Goal: Task Accomplishment & Management: Manage account settings

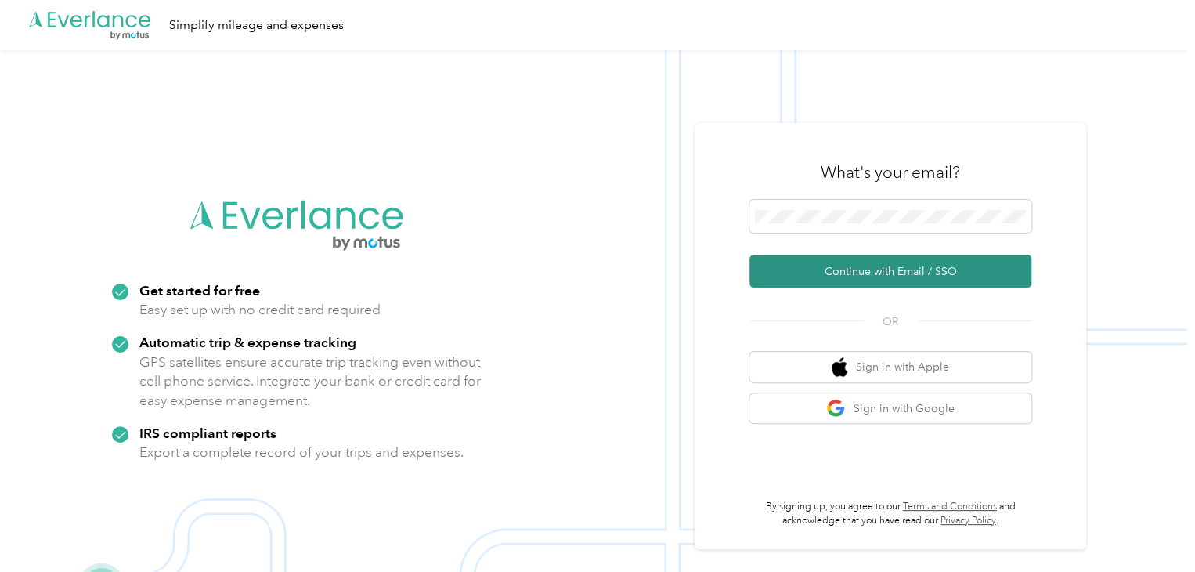
click at [909, 280] on button "Continue with Email / SSO" at bounding box center [890, 271] width 282 height 33
click at [927, 276] on button "Continue with Email / SSO" at bounding box center [890, 271] width 282 height 33
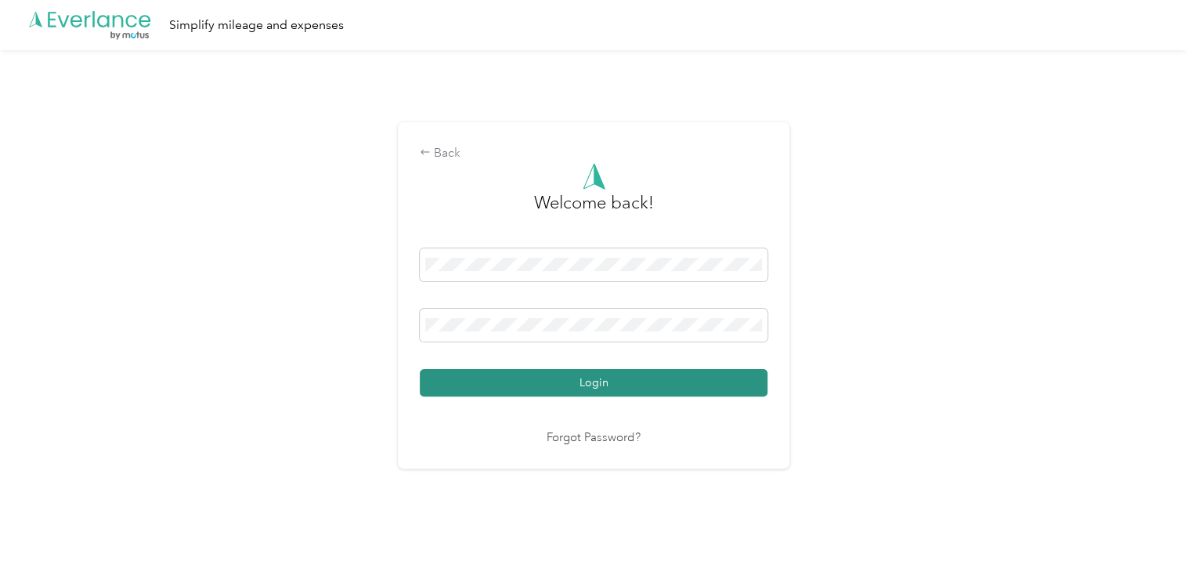
click at [573, 390] on button "Login" at bounding box center [594, 382] width 348 height 27
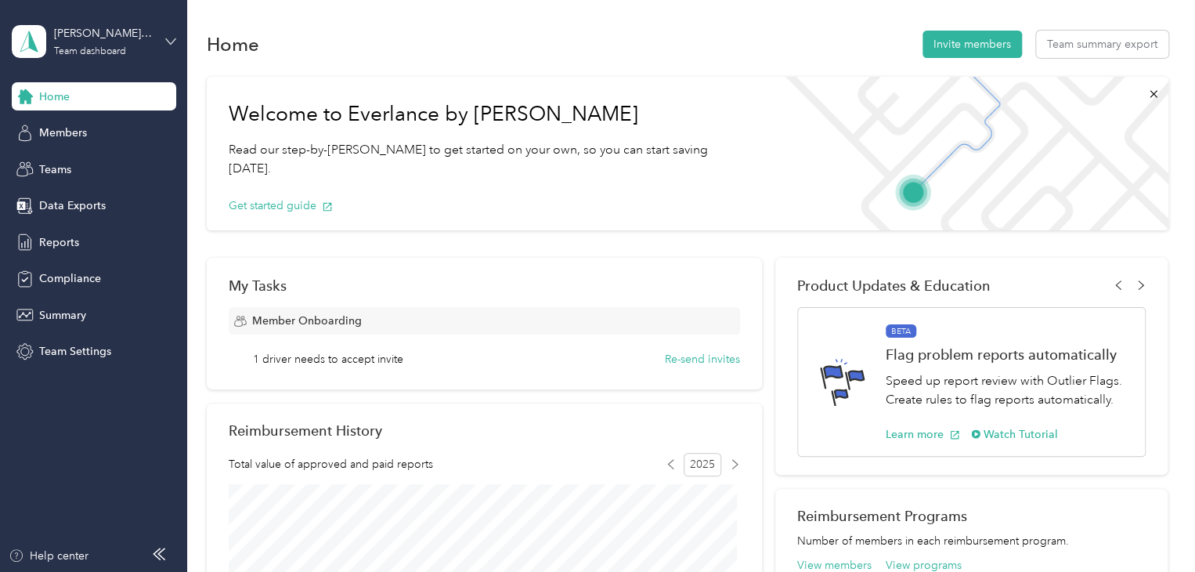
click at [165, 45] on icon at bounding box center [170, 41] width 11 height 11
click at [103, 167] on div "Personal dashboard" at bounding box center [74, 164] width 99 height 16
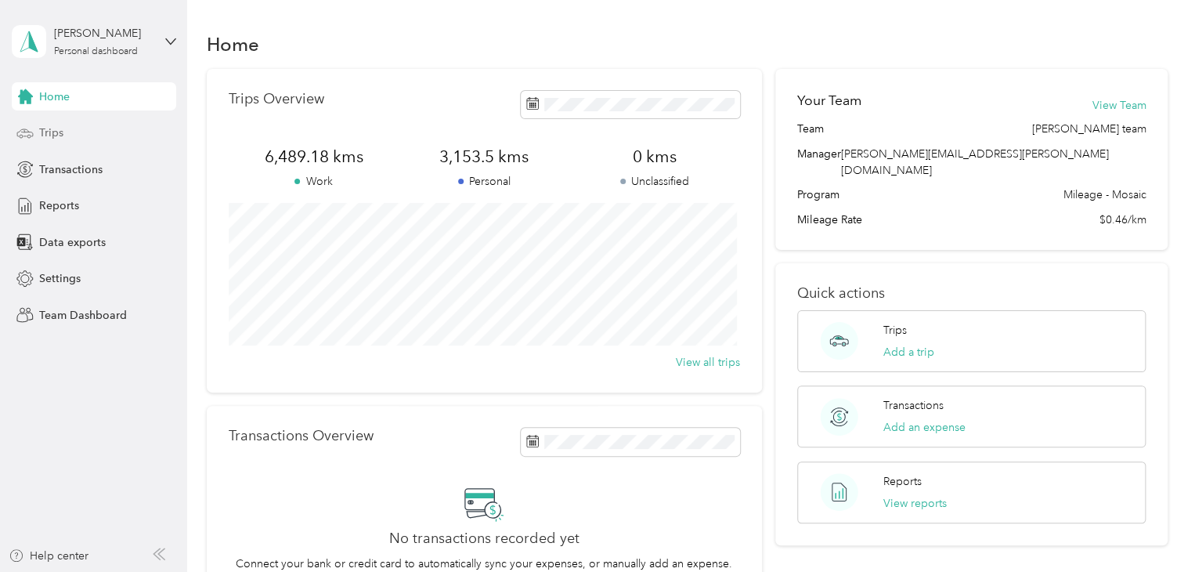
click at [65, 131] on div "Trips" at bounding box center [94, 133] width 164 height 28
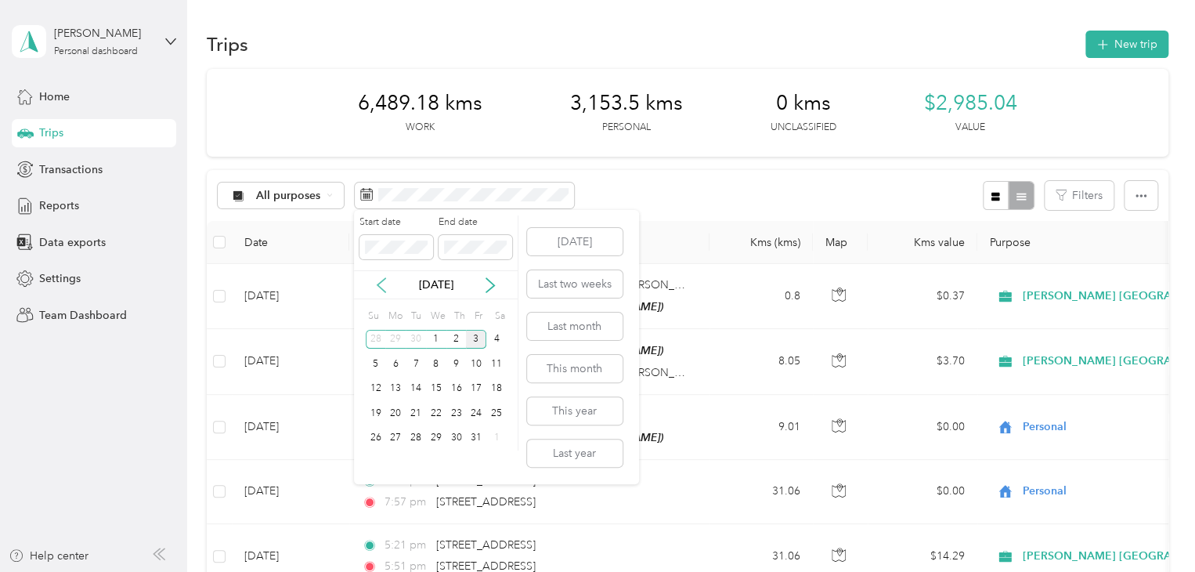
click at [381, 285] on icon at bounding box center [382, 285] width 16 height 16
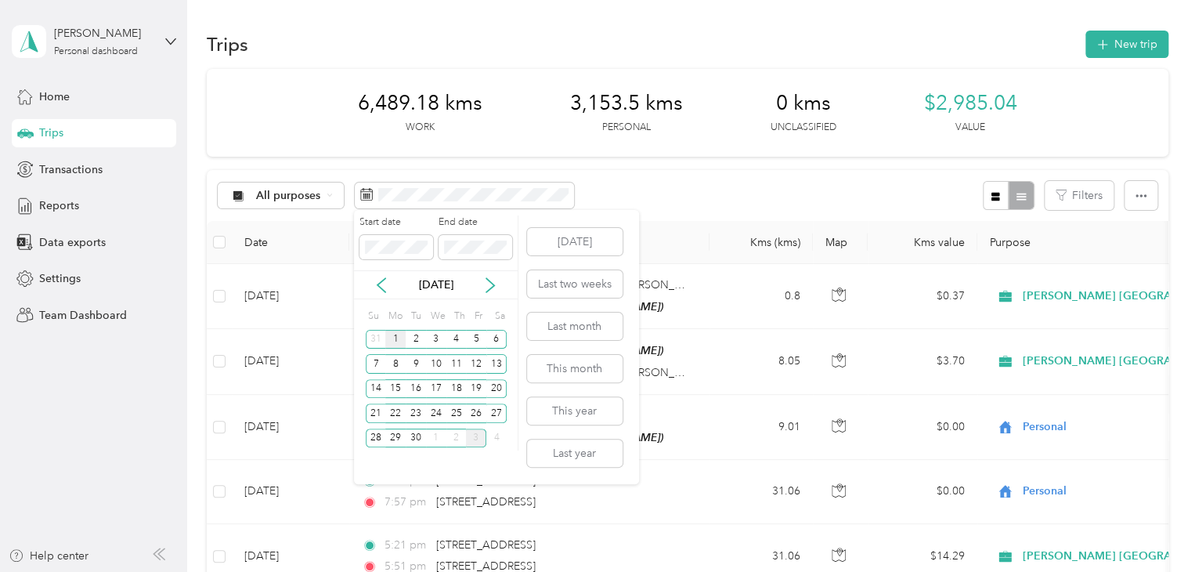
click at [402, 336] on div "1" at bounding box center [395, 340] width 20 height 20
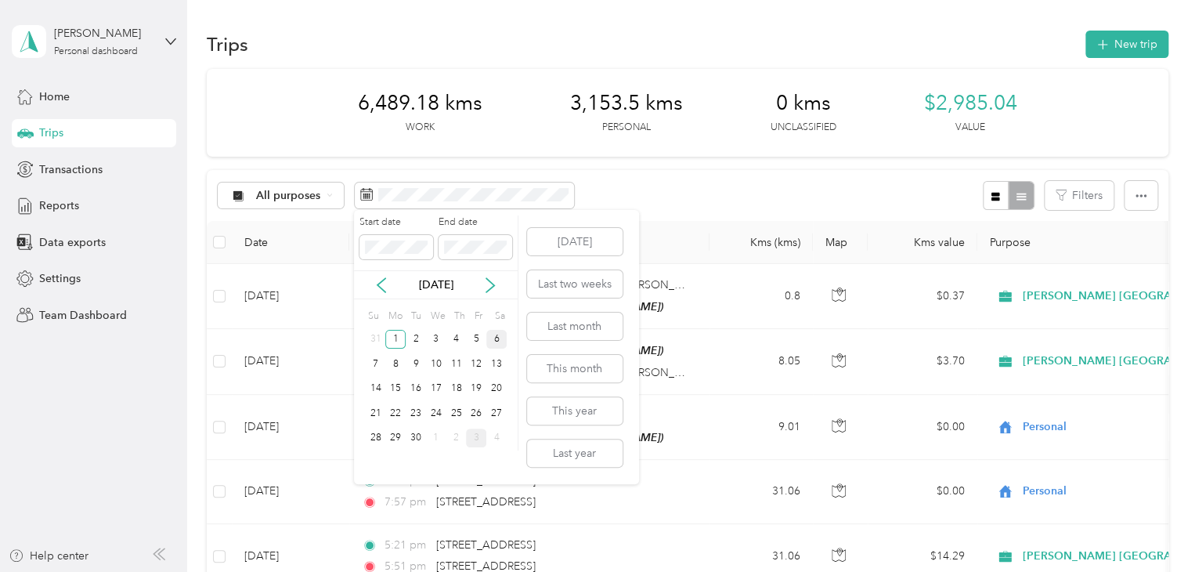
click at [496, 340] on div "6" at bounding box center [496, 340] width 20 height 20
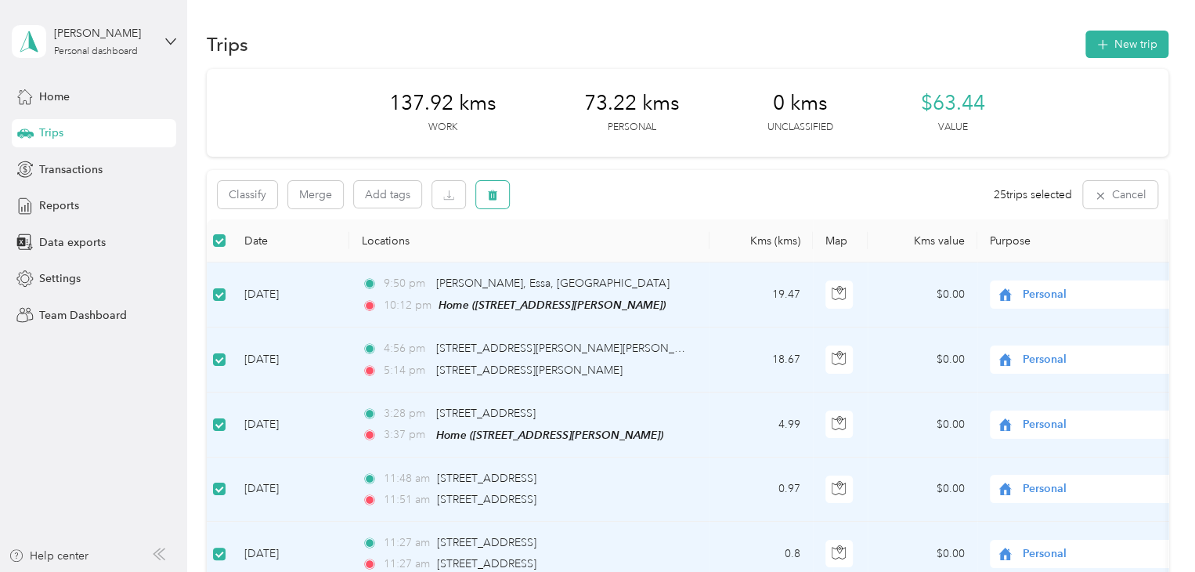
click at [490, 197] on icon "button" at bounding box center [492, 195] width 9 height 10
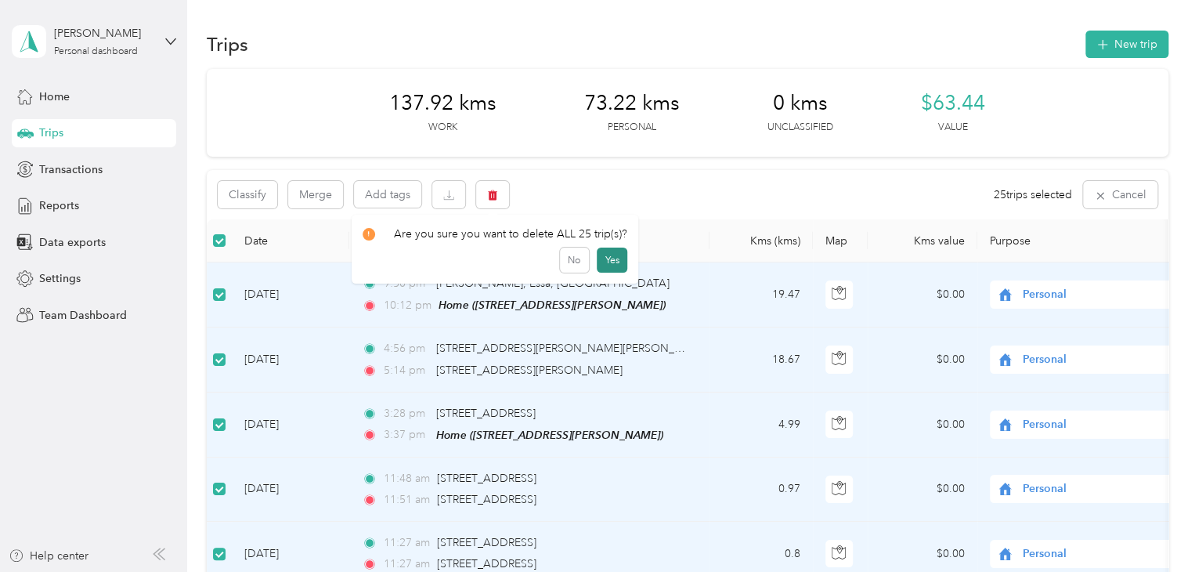
click at [611, 253] on button "Yes" at bounding box center [612, 259] width 31 height 25
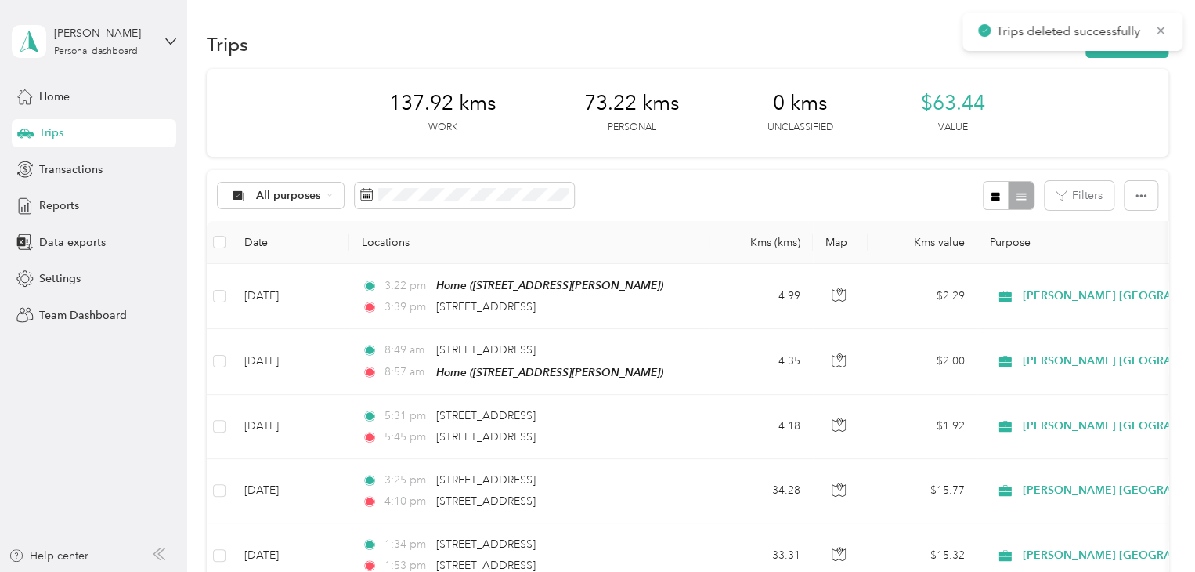
click at [226, 245] on th at bounding box center [219, 242] width 25 height 43
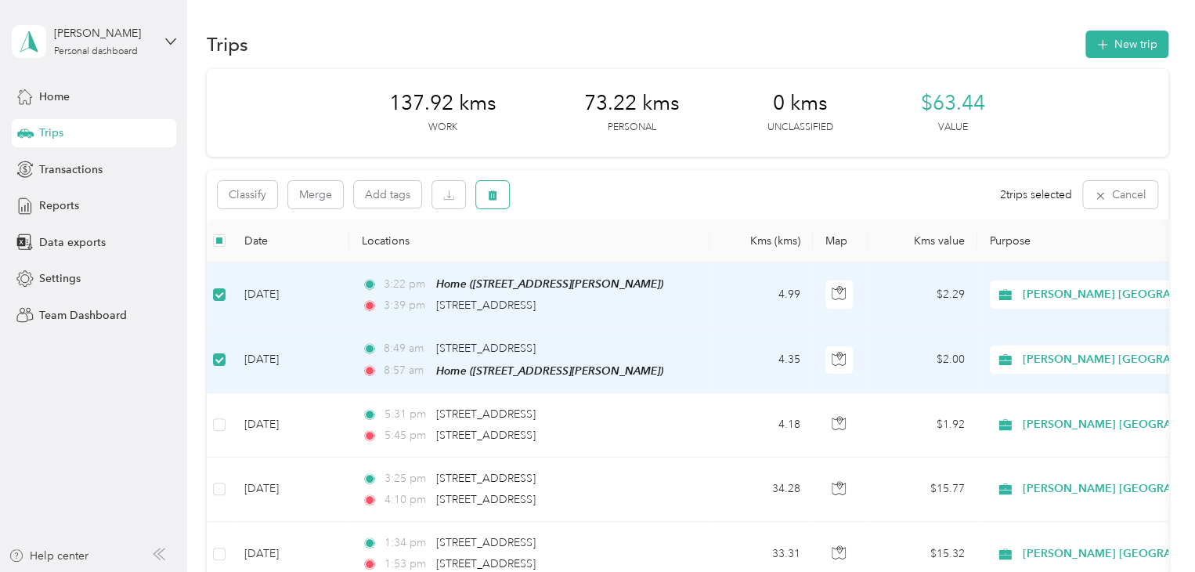
click at [498, 192] on icon "button" at bounding box center [492, 195] width 11 height 11
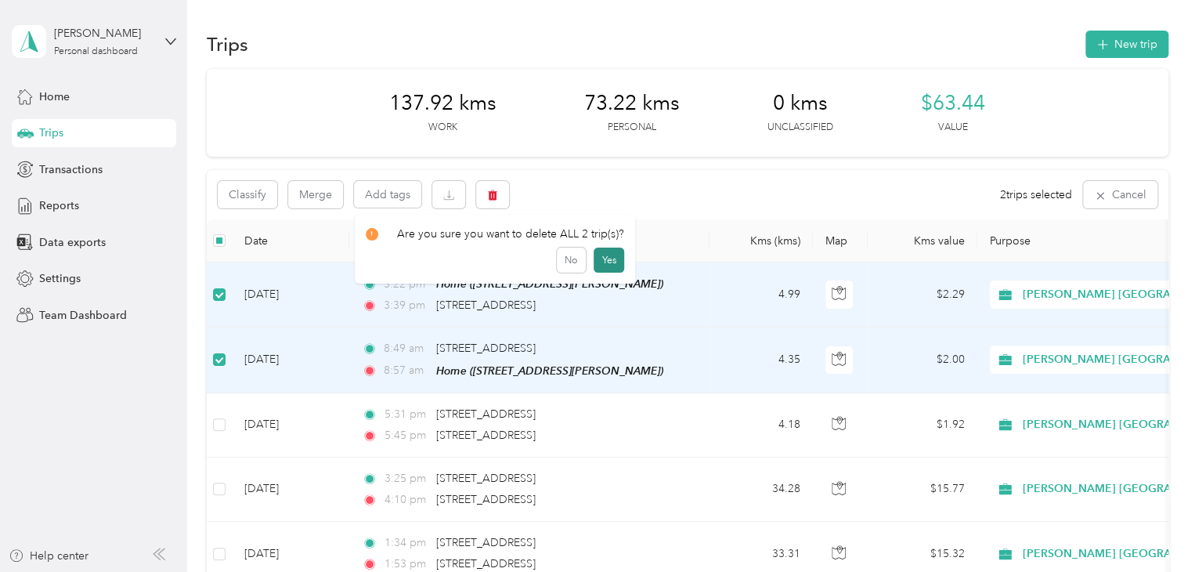
click at [611, 257] on button "Yes" at bounding box center [609, 259] width 31 height 25
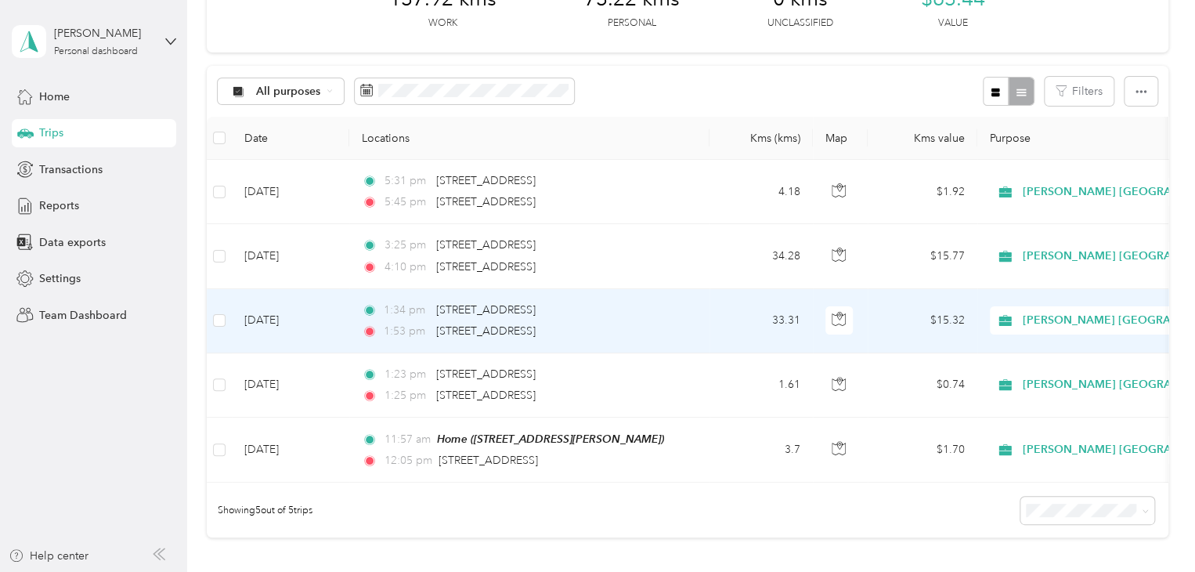
scroll to position [78, 0]
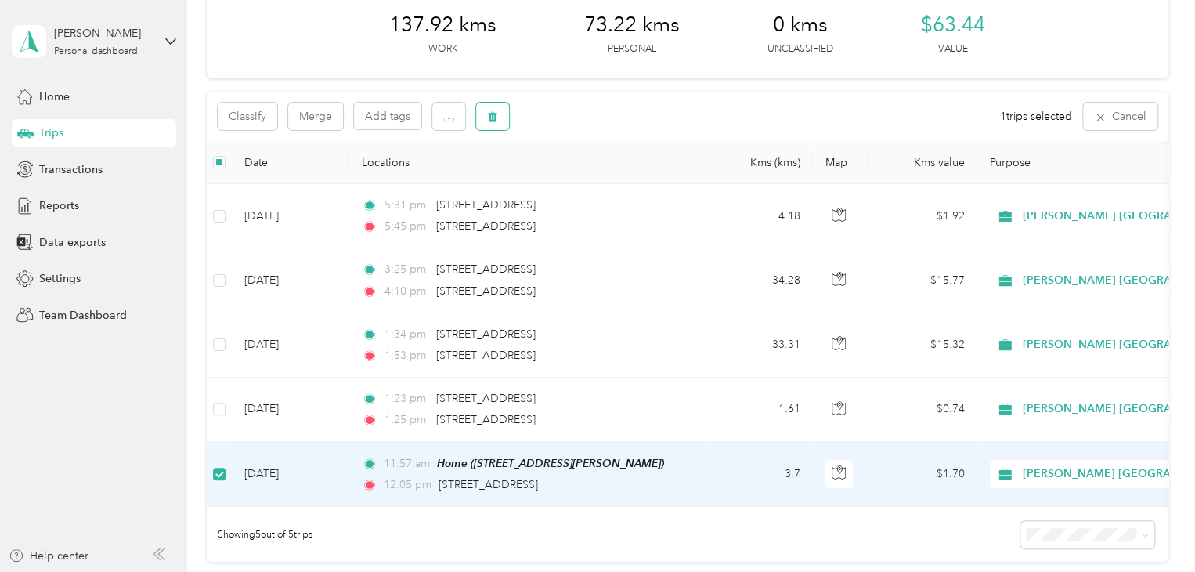
click at [502, 117] on button "button" at bounding box center [492, 116] width 33 height 27
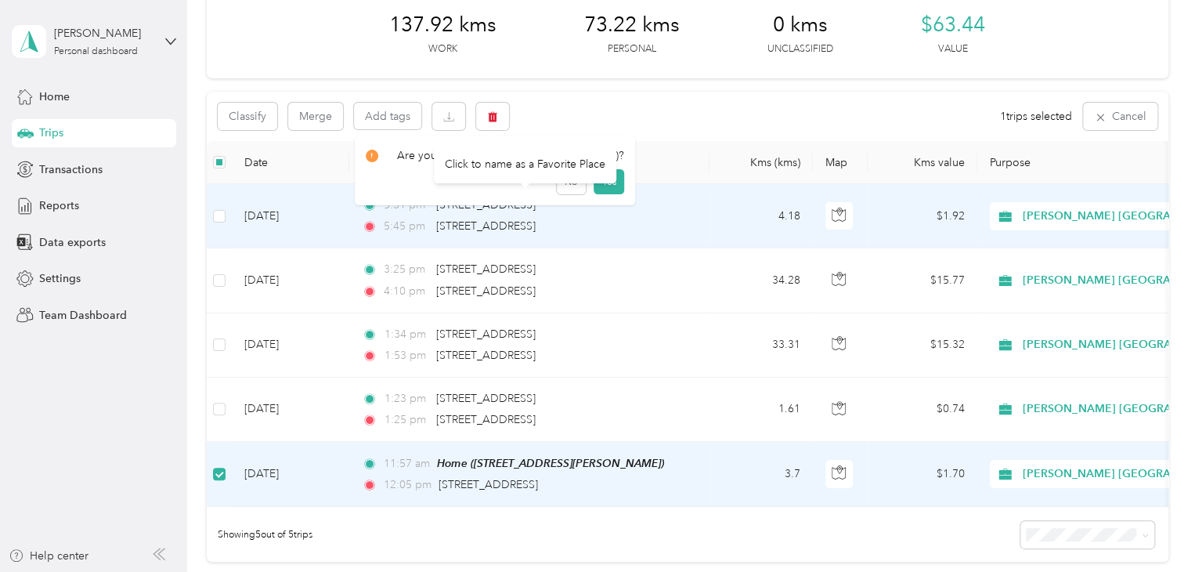
click at [605, 169] on div "Click to name as a Favorite Place" at bounding box center [525, 164] width 182 height 38
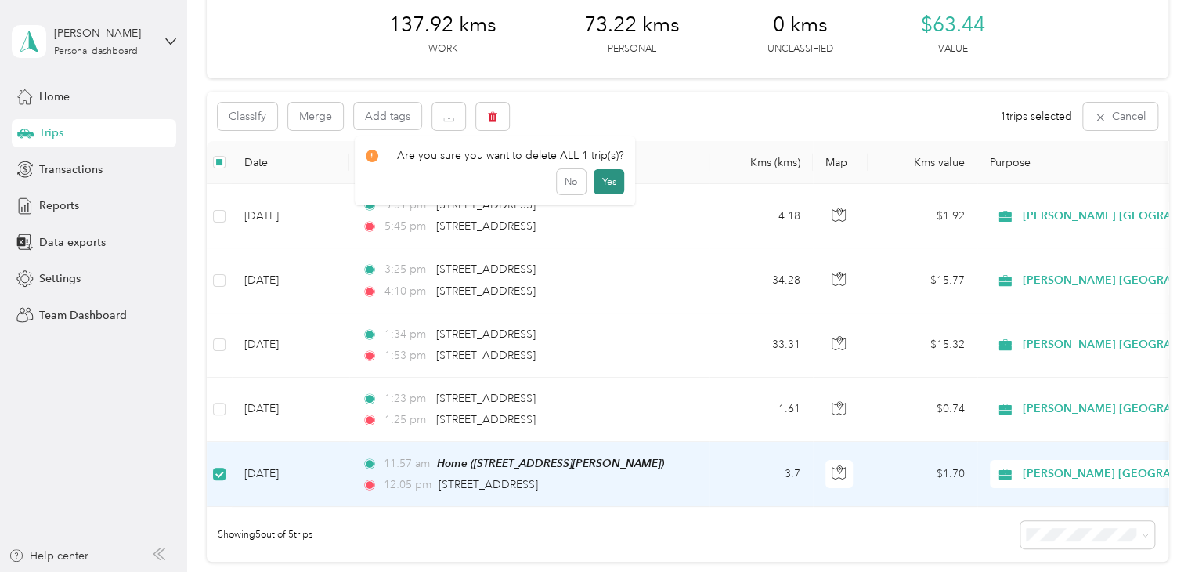
click at [608, 179] on button "Yes" at bounding box center [609, 181] width 31 height 25
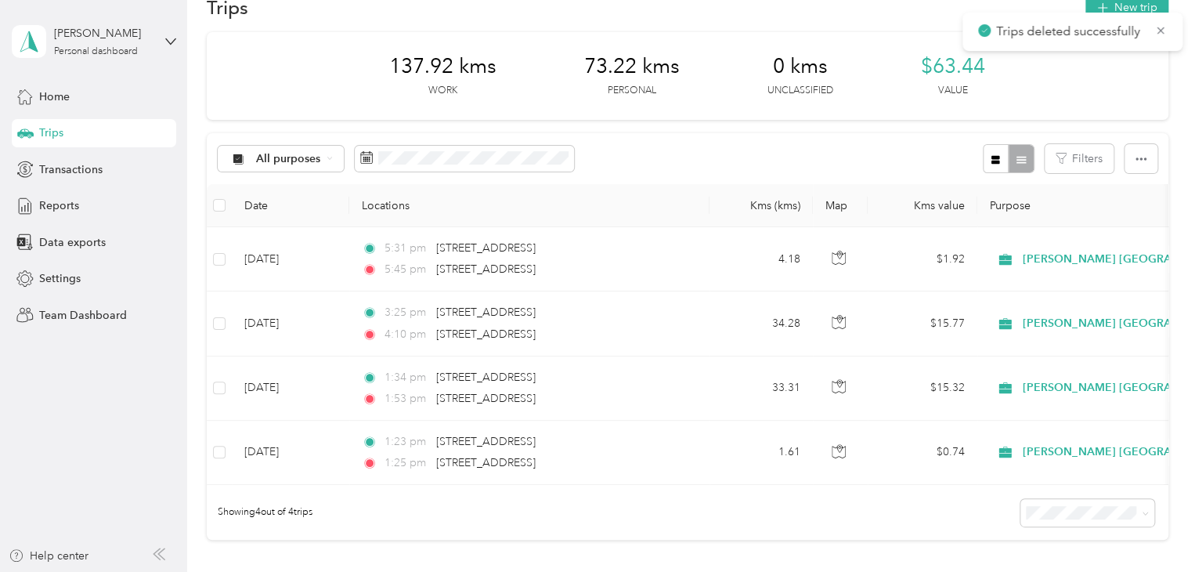
scroll to position [0, 0]
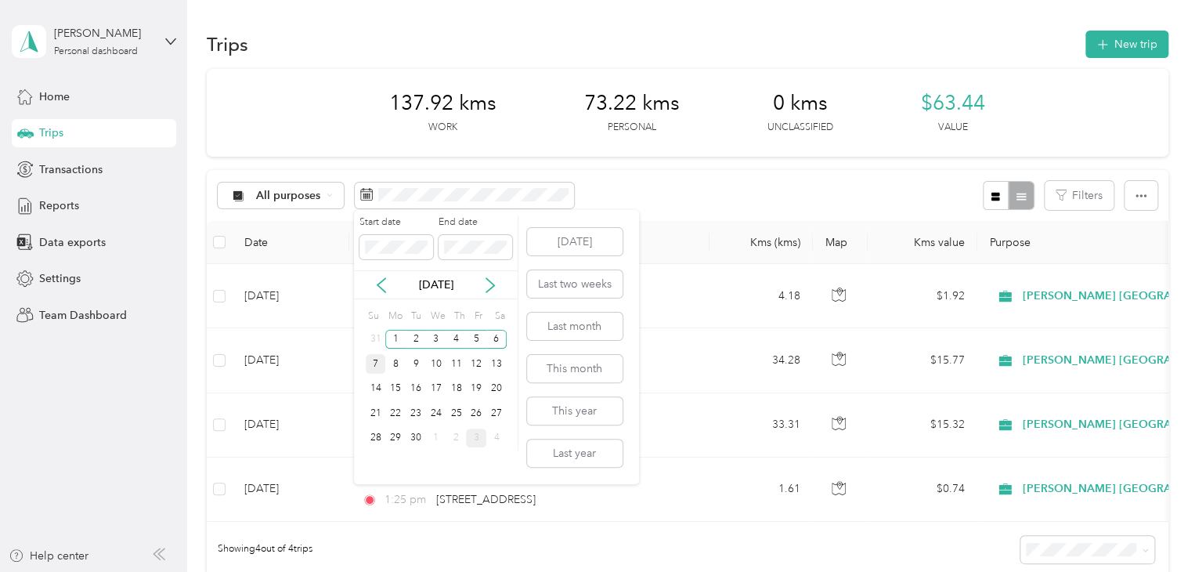
click at [379, 363] on div "7" at bounding box center [376, 364] width 20 height 20
click at [497, 365] on div "13" at bounding box center [496, 364] width 20 height 20
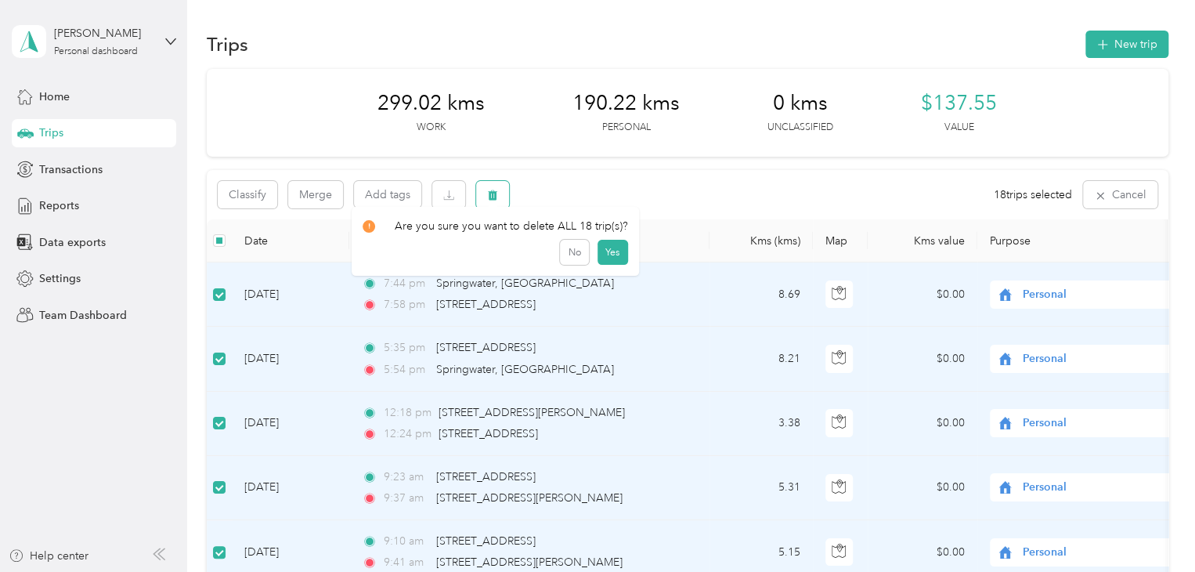
click at [482, 197] on button "button" at bounding box center [492, 194] width 33 height 27
click at [607, 265] on button "Yes" at bounding box center [612, 259] width 31 height 25
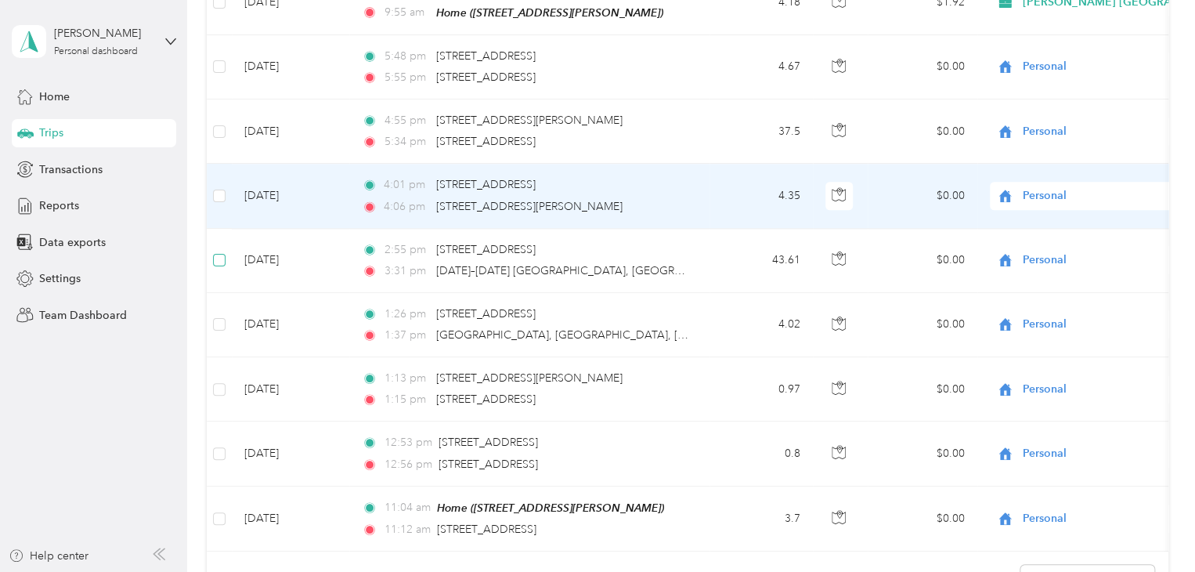
scroll to position [938, 0]
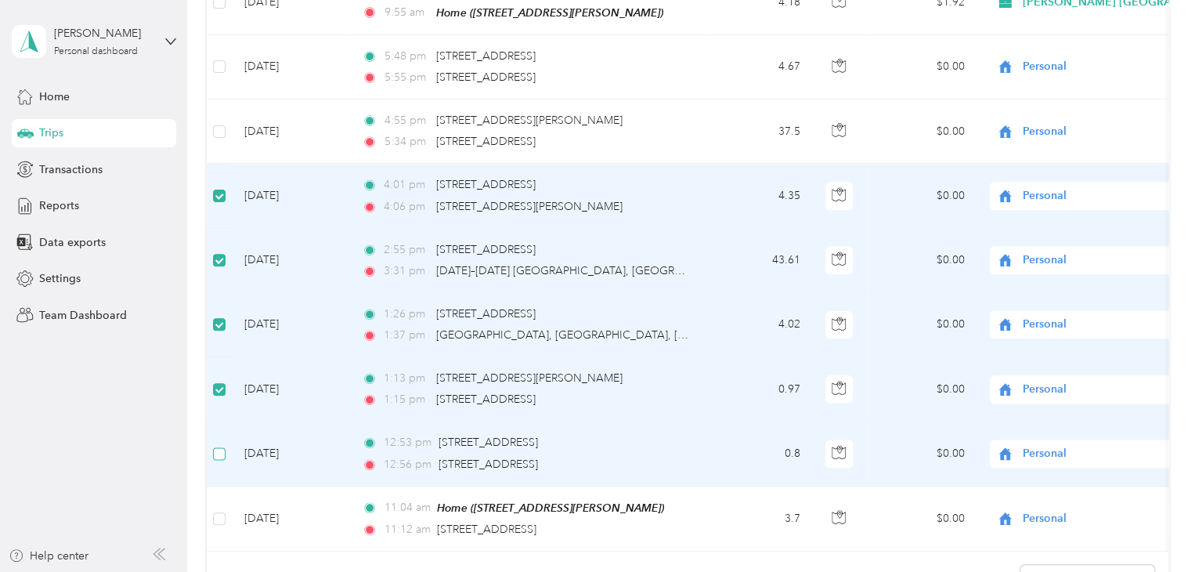
click at [214, 455] on label at bounding box center [219, 453] width 13 height 17
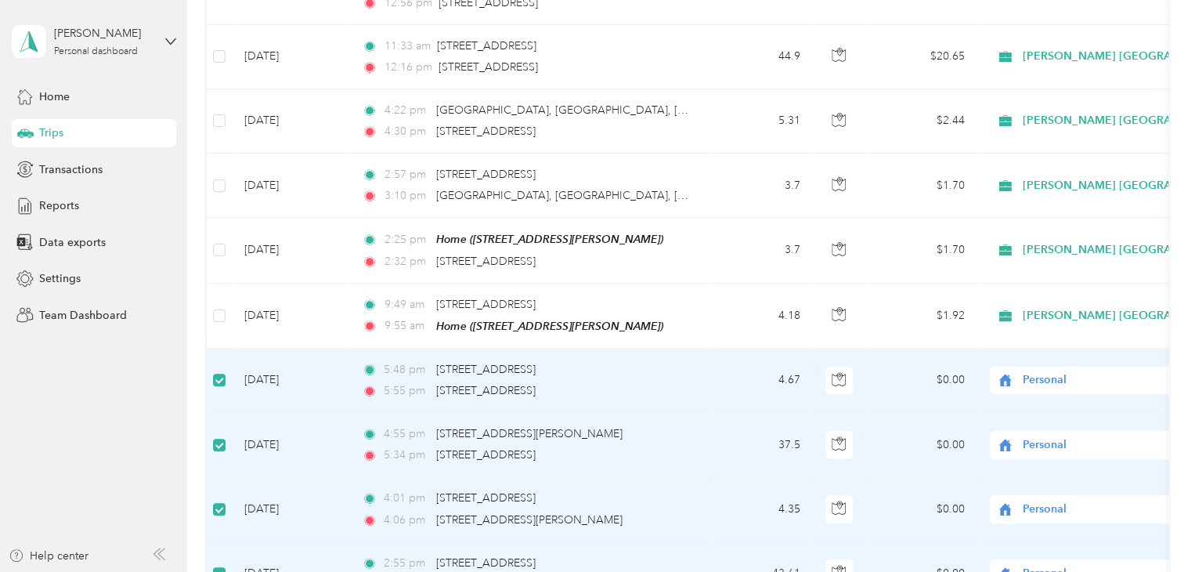
scroll to position [547, 0]
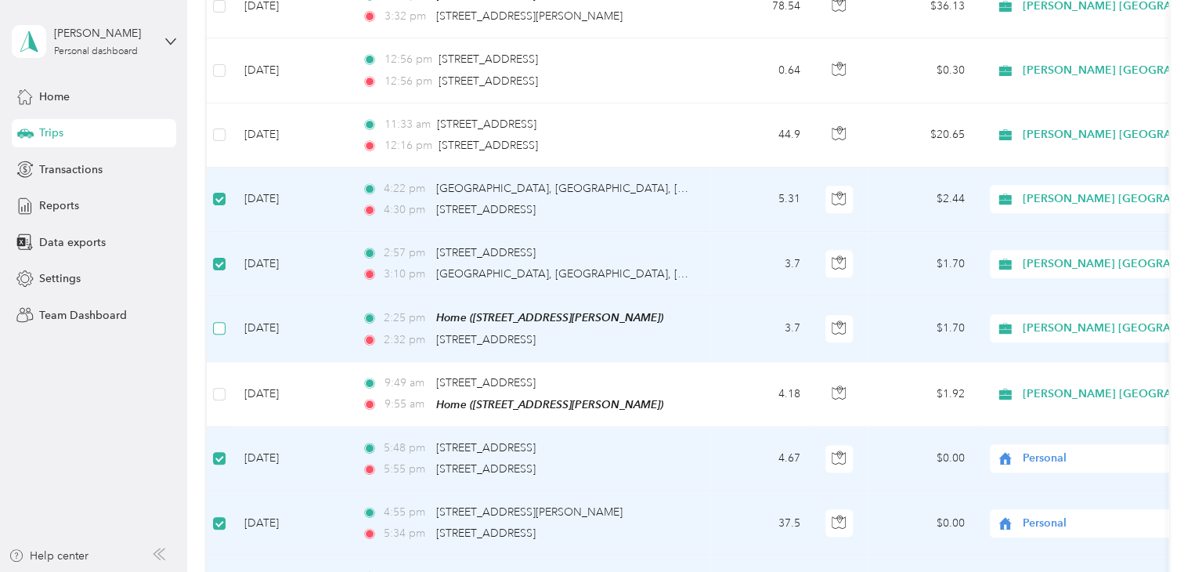
click at [223, 319] on label at bounding box center [219, 327] width 13 height 17
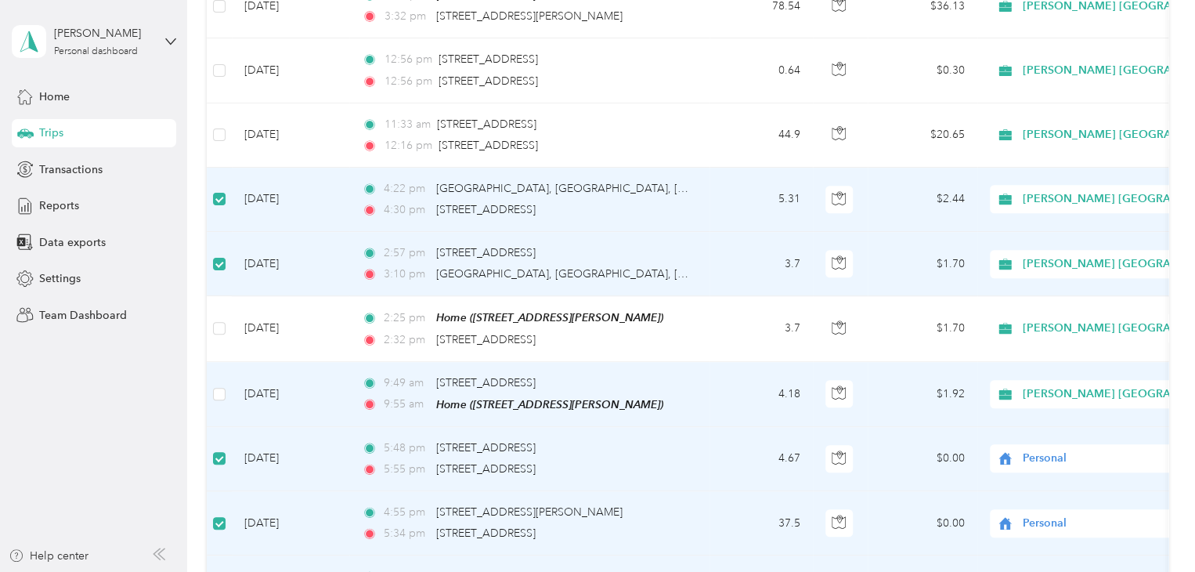
click at [222, 407] on td at bounding box center [219, 394] width 25 height 65
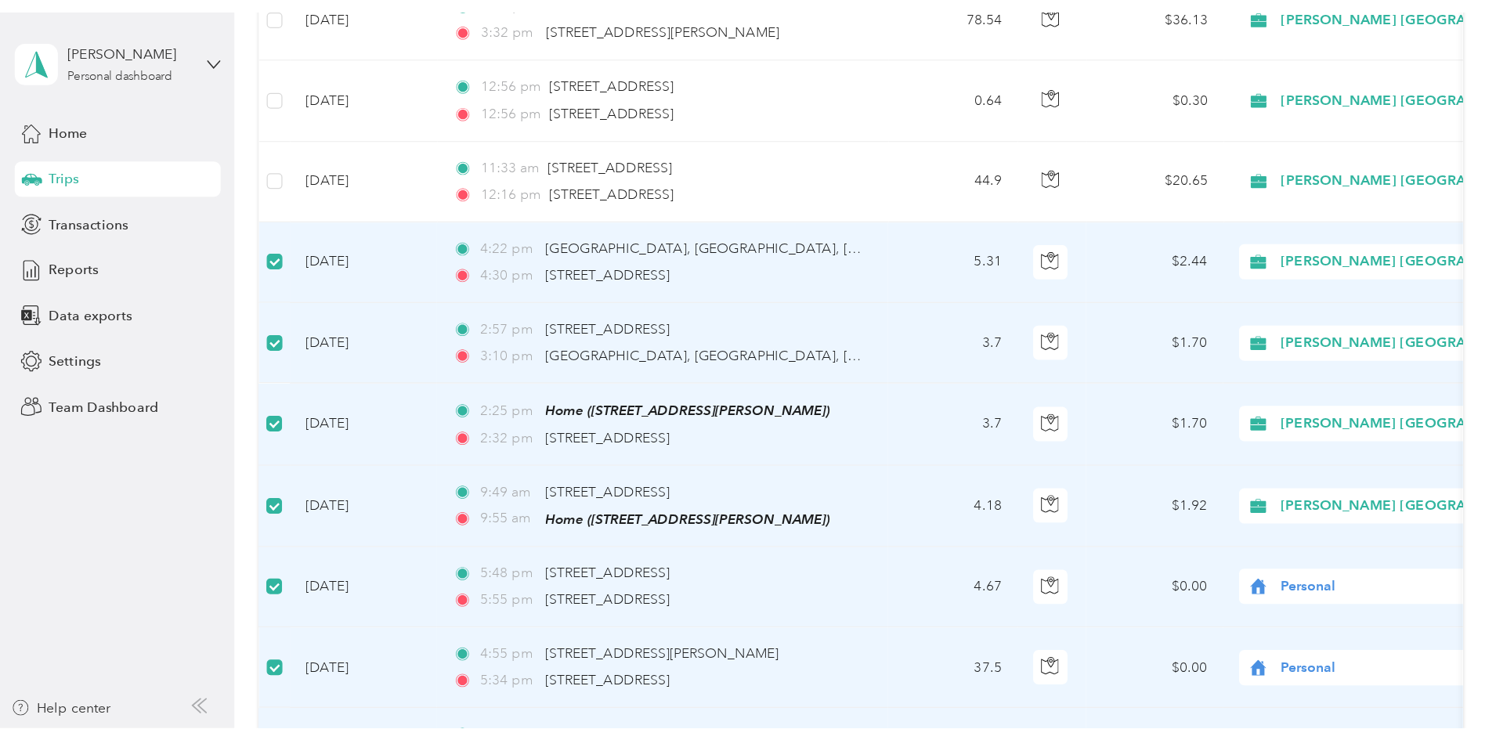
scroll to position [0, 0]
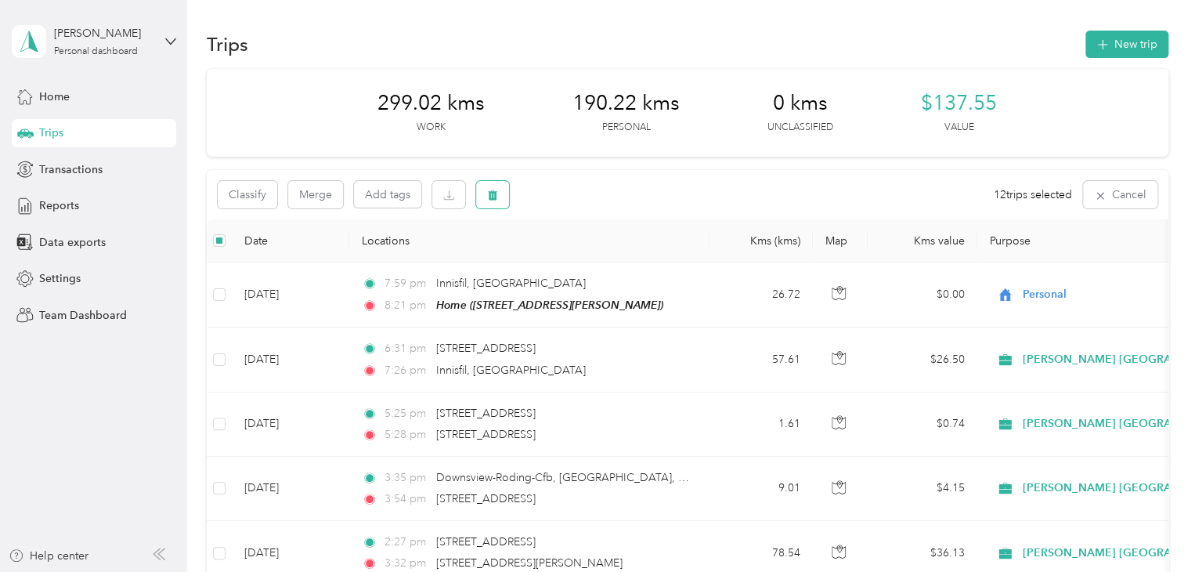
click at [497, 199] on icon "button" at bounding box center [492, 195] width 11 height 11
click at [605, 267] on button "Yes" at bounding box center [612, 259] width 31 height 25
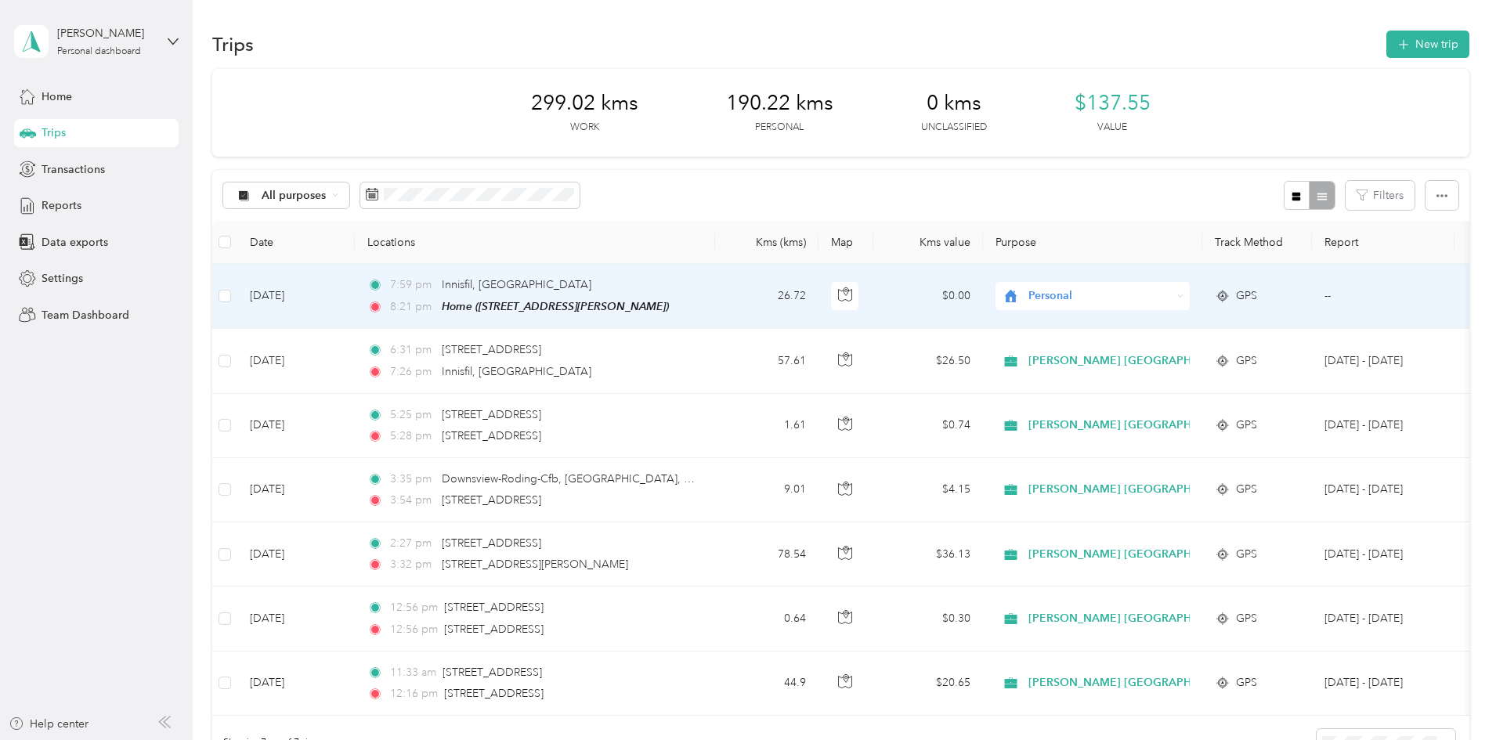
click at [1157, 300] on span "Personal" at bounding box center [1099, 295] width 143 height 17
click at [1165, 327] on span "[PERSON_NAME] [GEOGRAPHIC_DATA]" at bounding box center [1245, 325] width 212 height 16
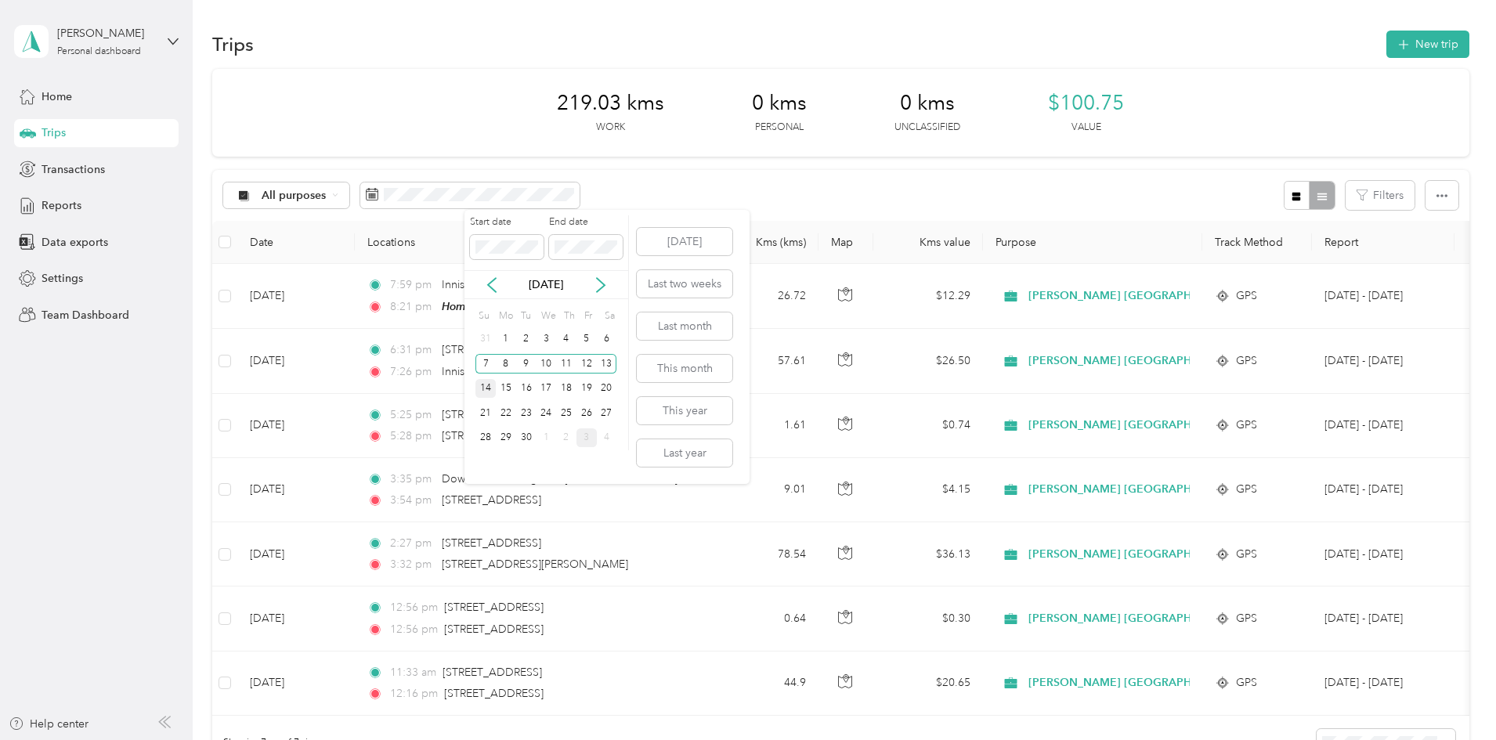
click at [489, 384] on div "14" at bounding box center [485, 389] width 20 height 20
click at [616, 387] on div "20" at bounding box center [607, 389] width 20 height 20
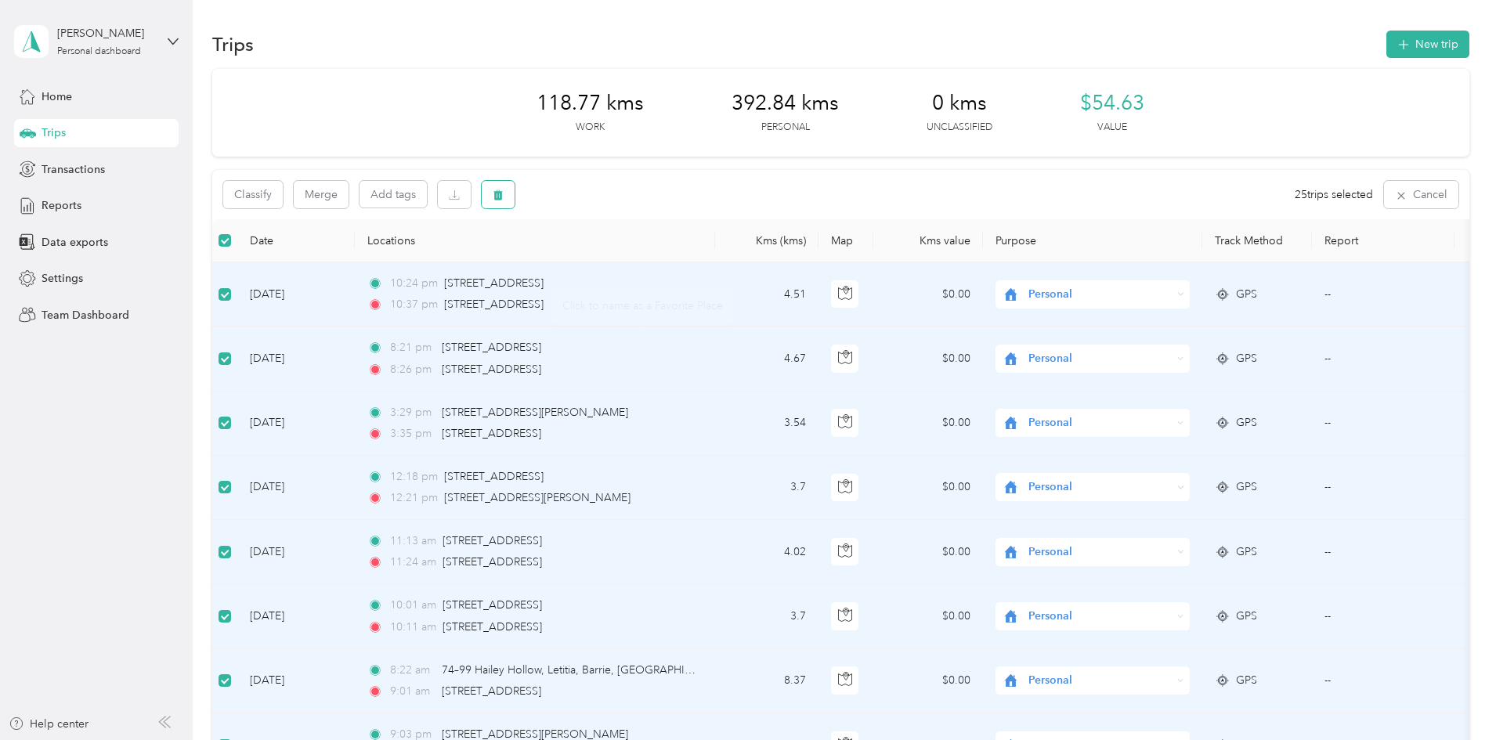
click at [514, 184] on button "button" at bounding box center [498, 194] width 33 height 27
click at [718, 266] on button "Yes" at bounding box center [722, 259] width 31 height 25
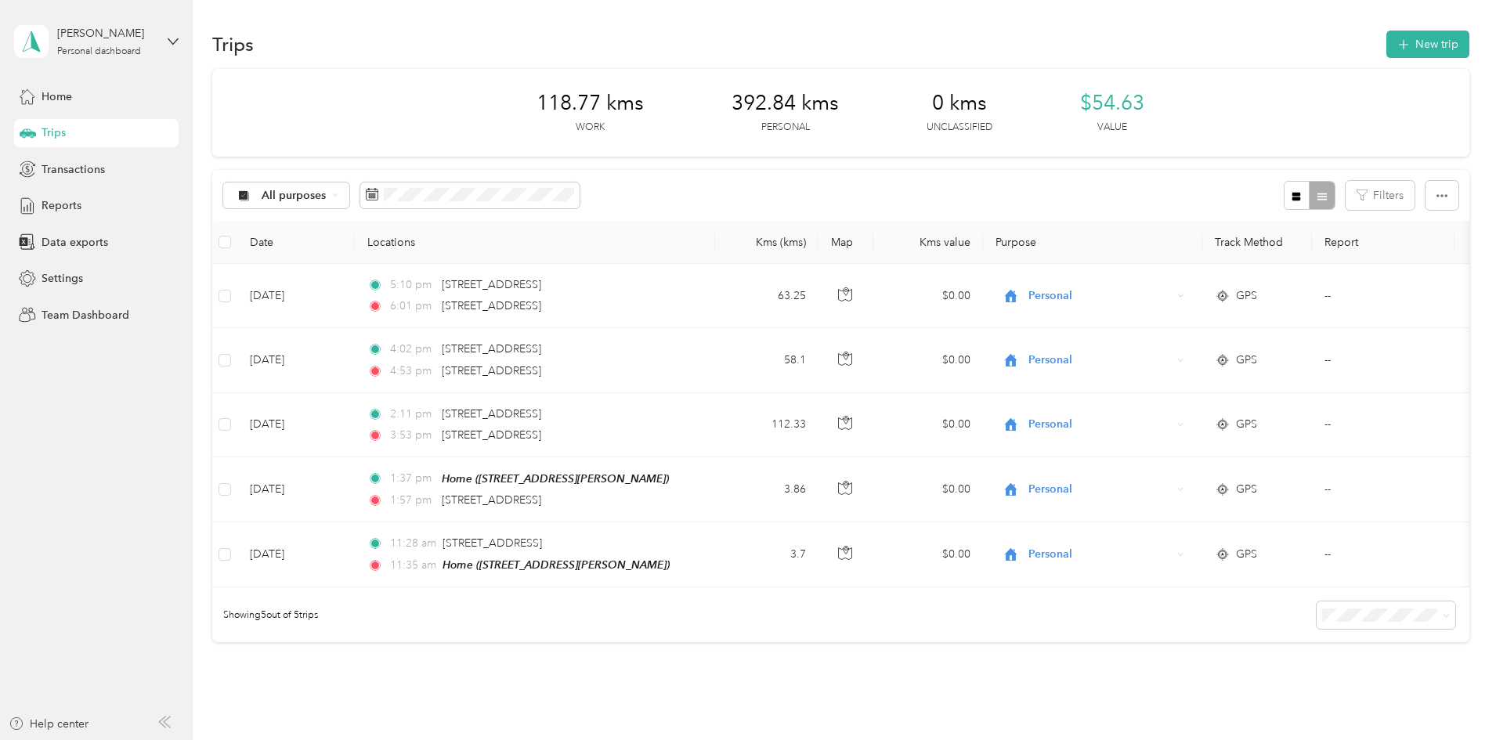
click at [234, 360] on div "118.77 kms Work 392.84 kms Personal 0 kms Unclassified $54.63 Value All purpose…" at bounding box center [840, 383] width 1257 height 629
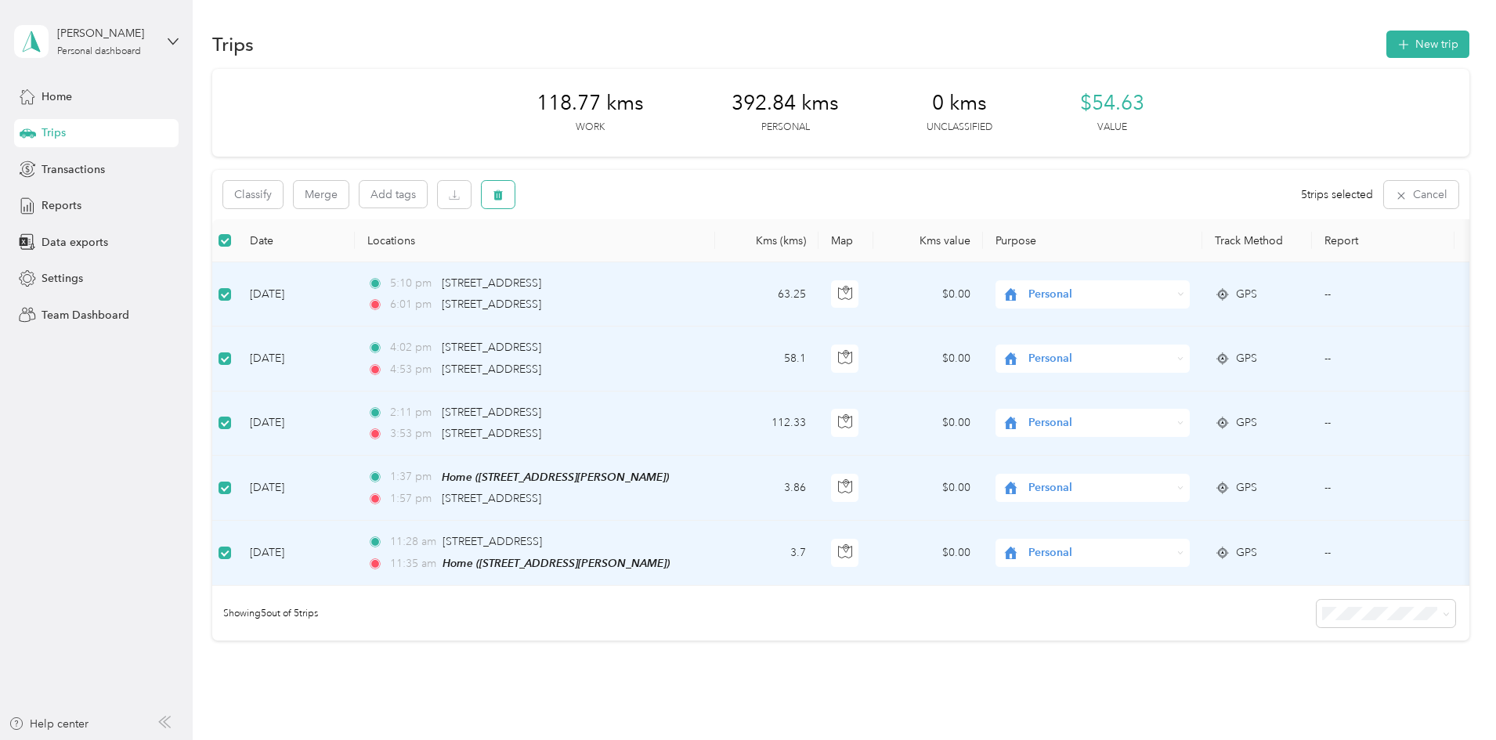
click at [514, 203] on button "button" at bounding box center [498, 194] width 33 height 27
click at [711, 259] on button "Yes" at bounding box center [719, 259] width 31 height 25
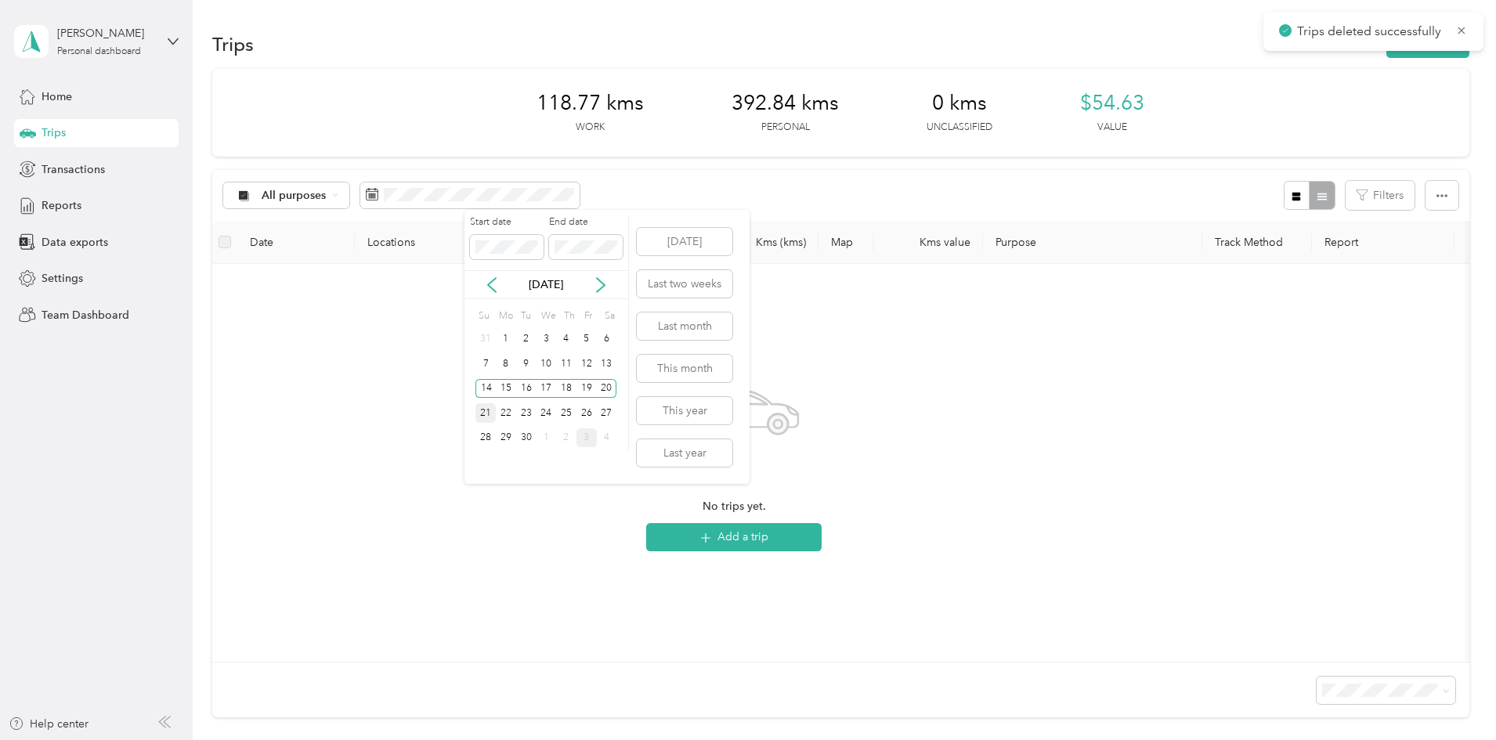
click at [483, 406] on div "21" at bounding box center [485, 413] width 20 height 20
click at [605, 415] on div "27" at bounding box center [607, 413] width 20 height 20
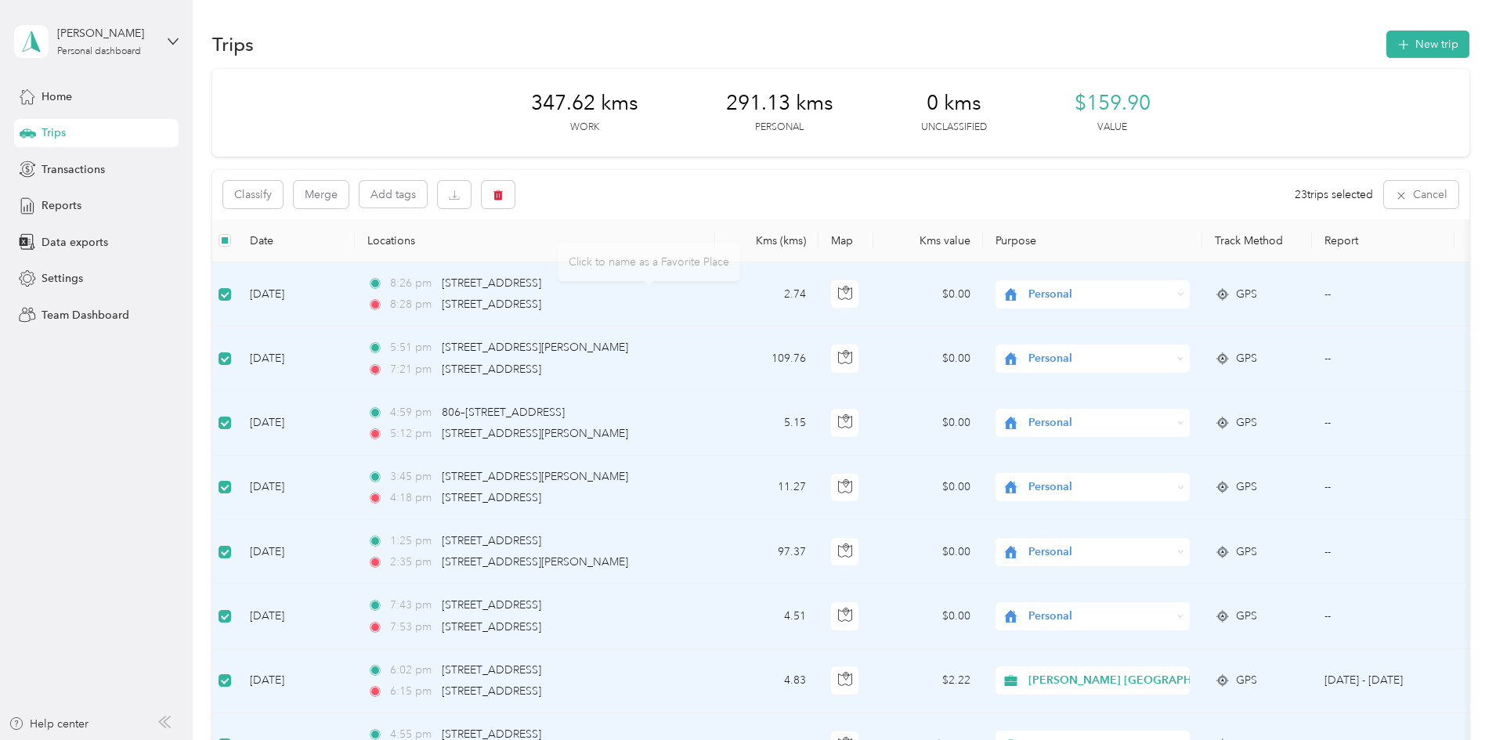
click at [620, 195] on div "Classify Merge Add tags 23 trips selected Cancel" at bounding box center [840, 194] width 1257 height 49
click at [514, 193] on button "button" at bounding box center [498, 194] width 33 height 27
click at [720, 257] on button "Yes" at bounding box center [722, 259] width 31 height 25
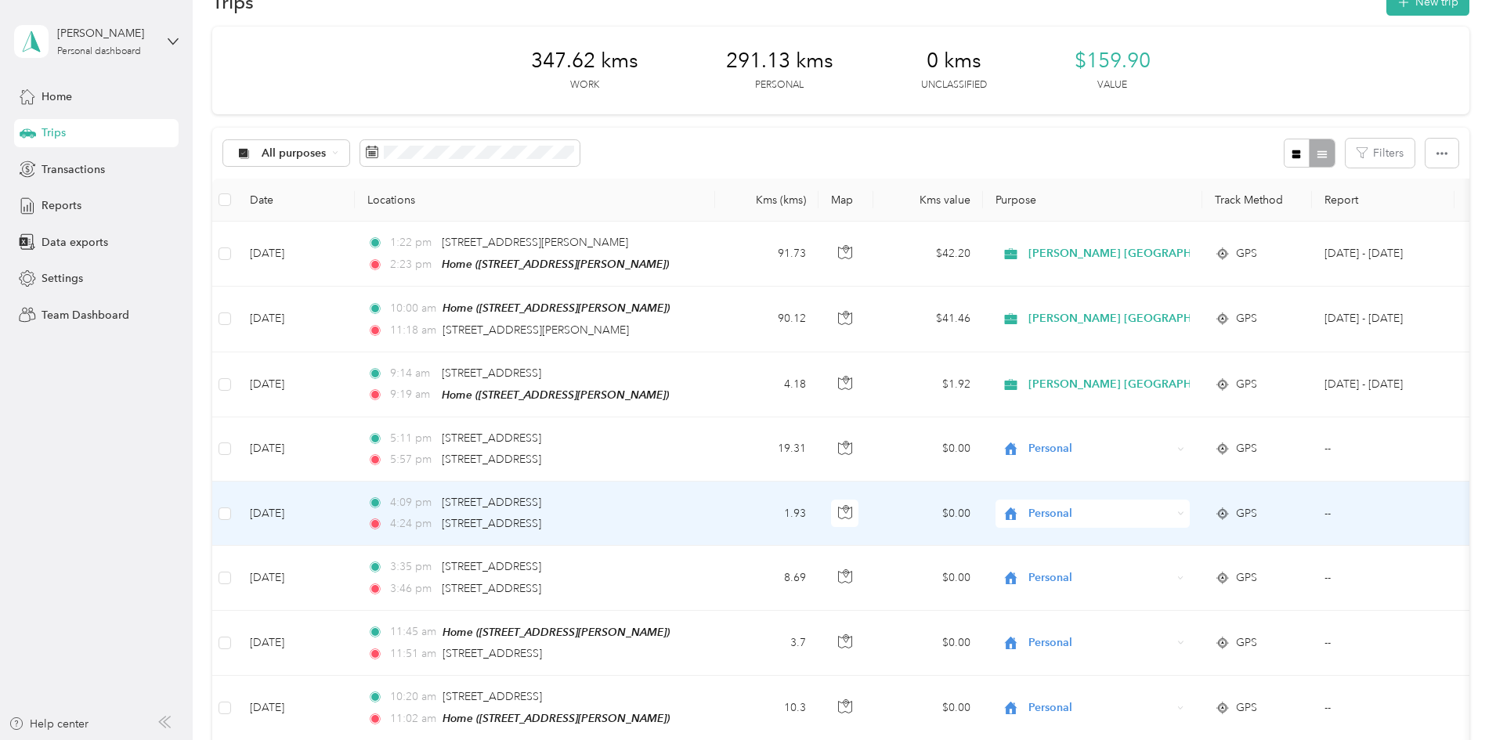
scroll to position [78, 0]
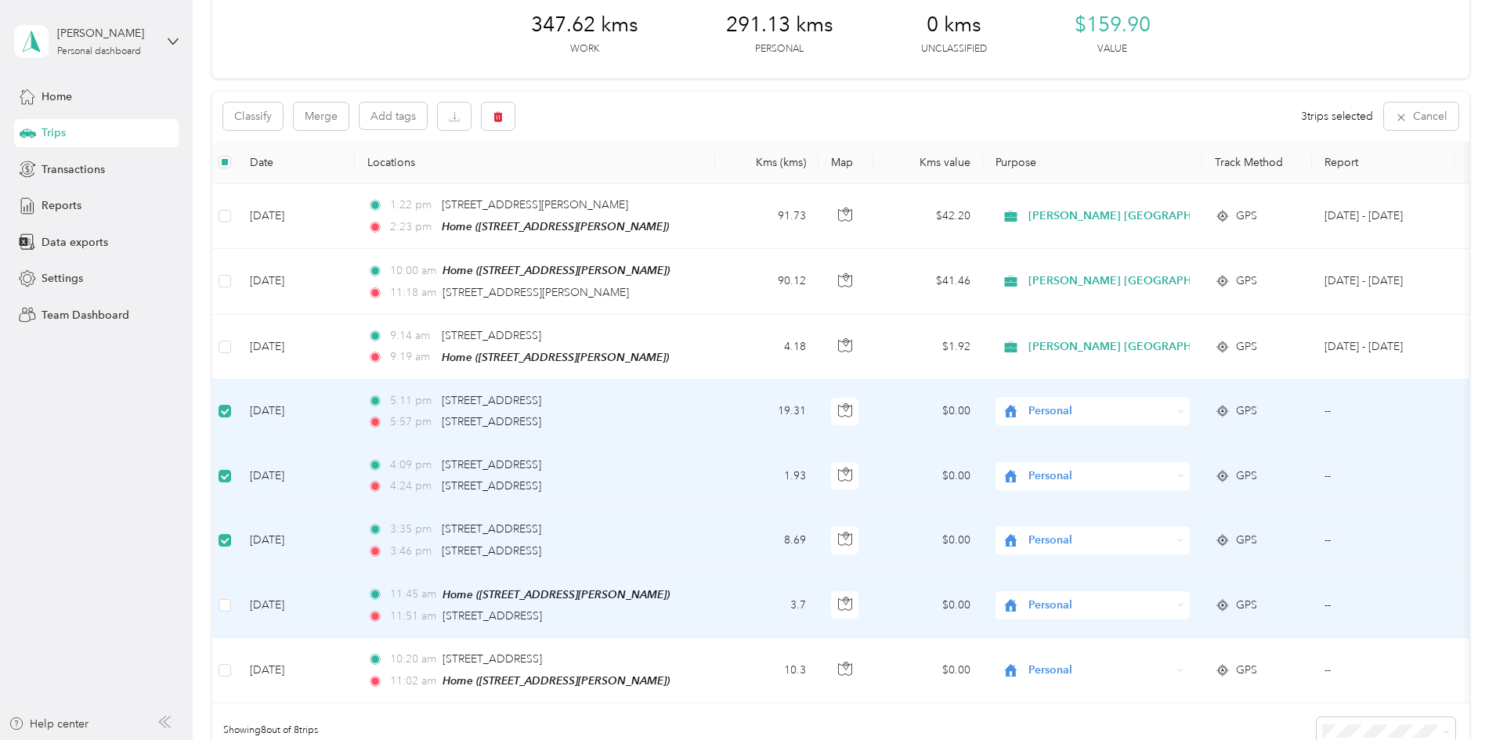
click at [237, 571] on td at bounding box center [224, 605] width 25 height 65
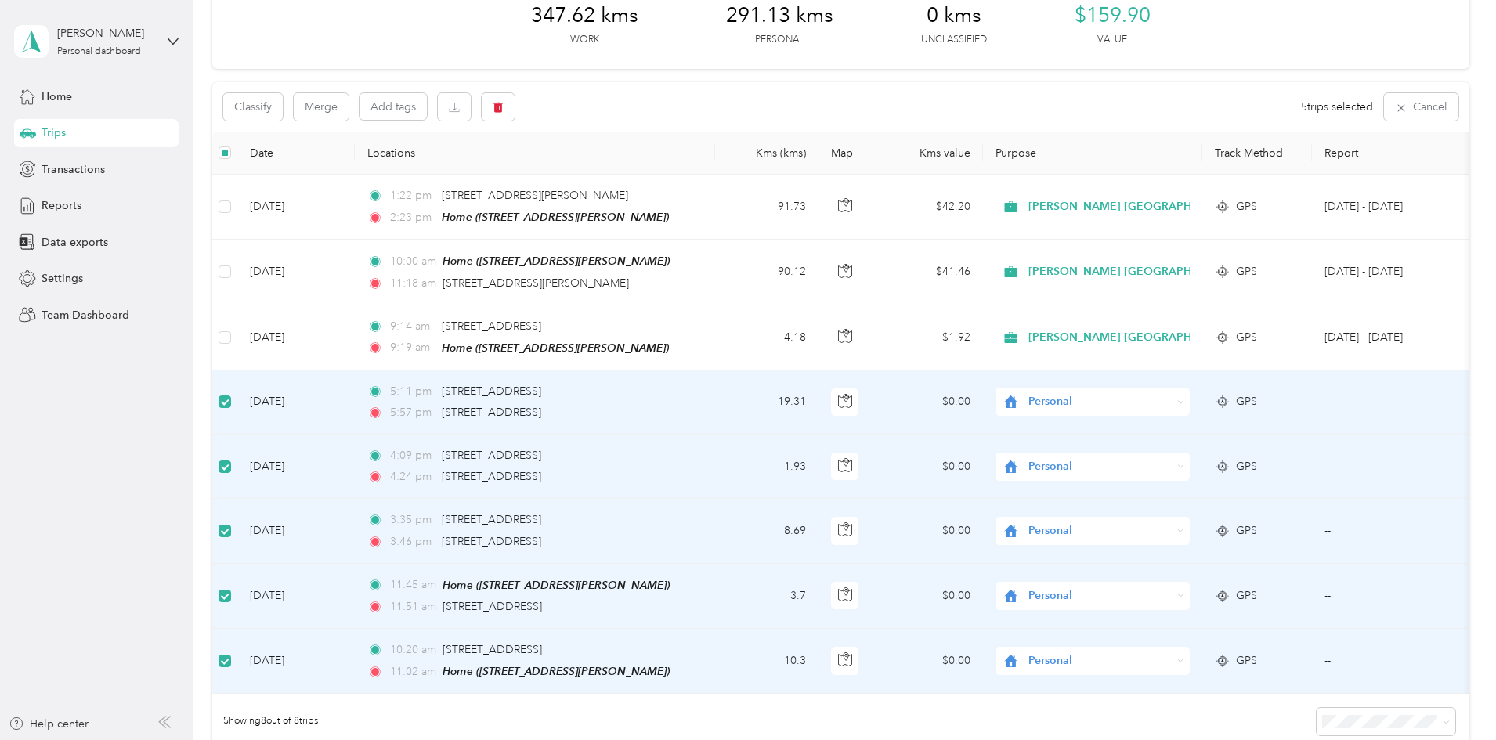
scroll to position [0, 0]
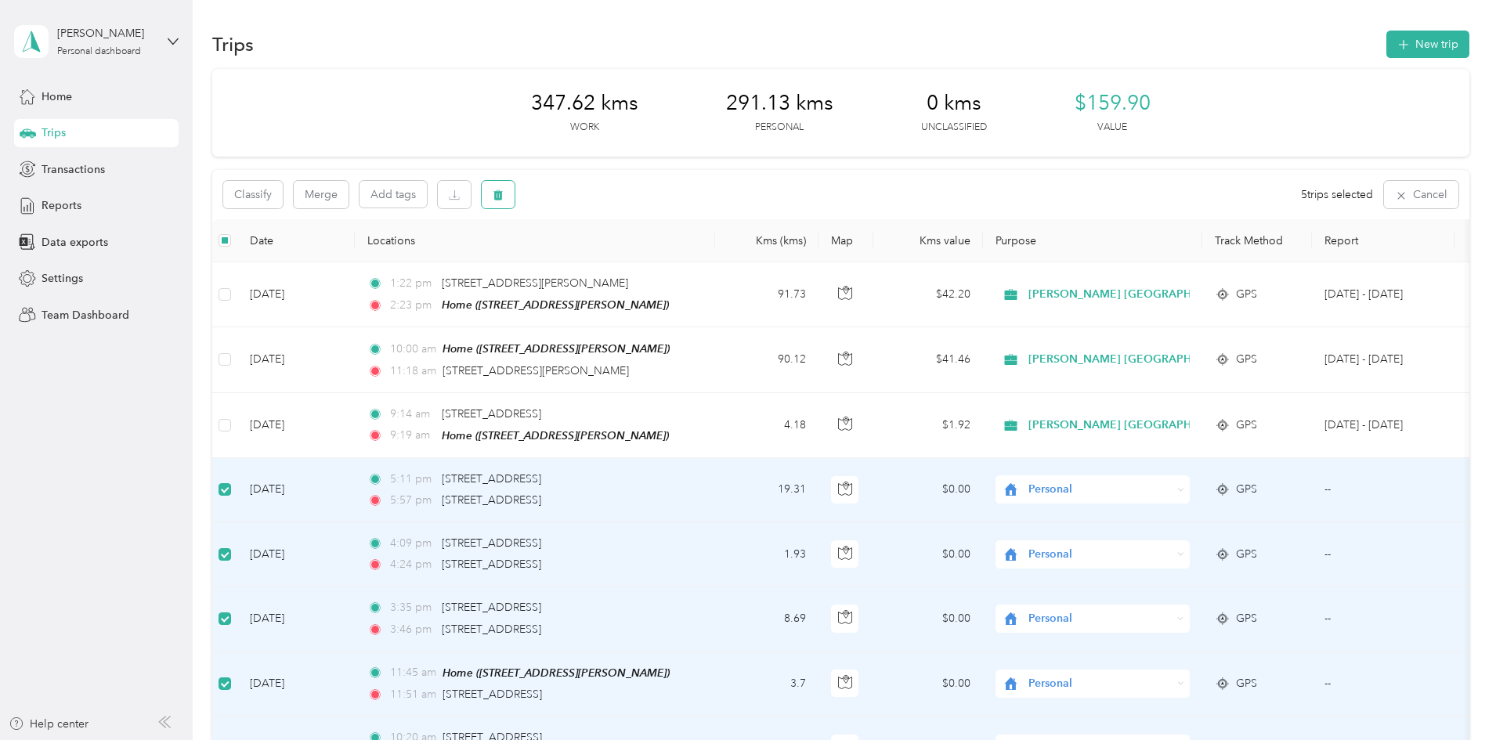
click at [503, 199] on icon "button" at bounding box center [497, 195] width 9 height 10
click at [713, 263] on button "Yes" at bounding box center [719, 259] width 31 height 25
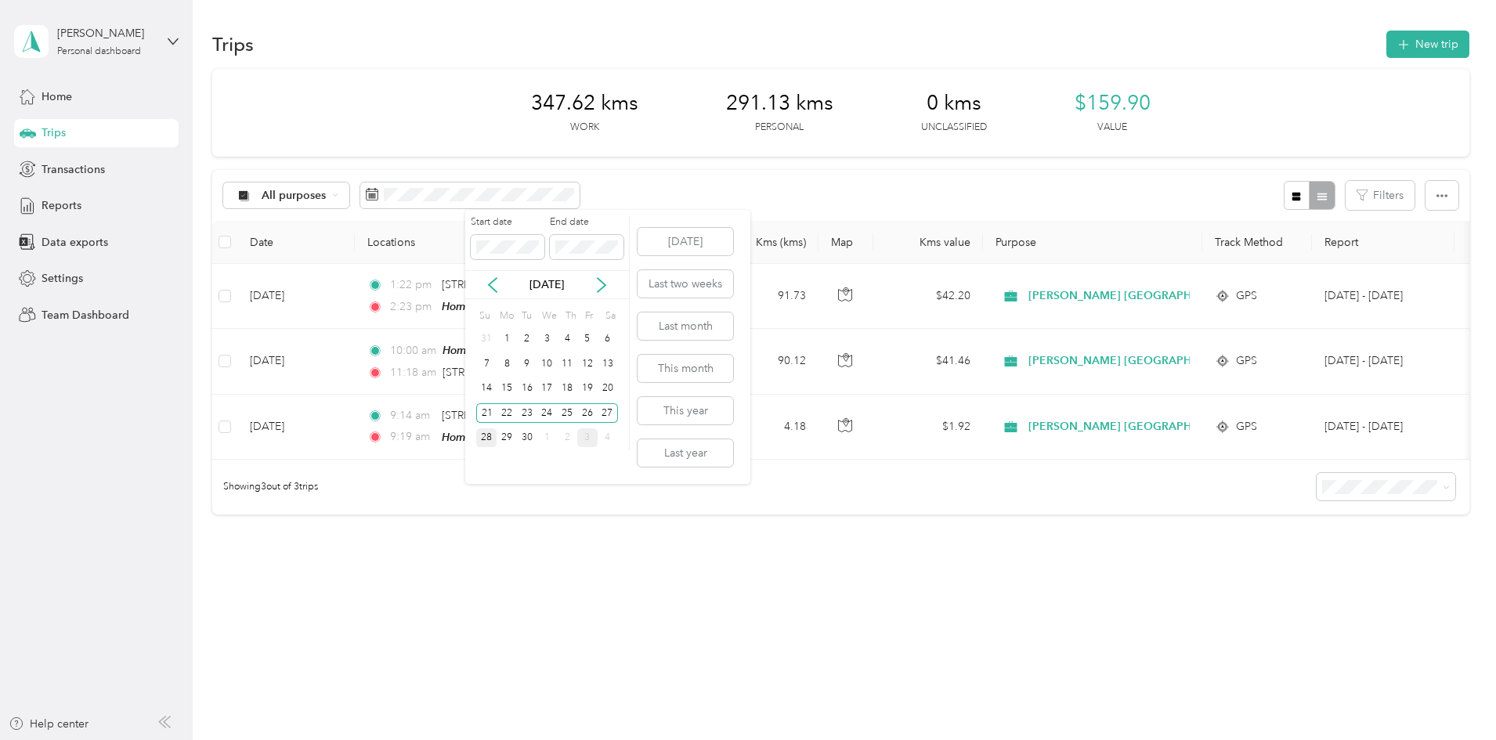
click at [494, 432] on div "28" at bounding box center [486, 438] width 20 height 20
click at [528, 441] on div "30" at bounding box center [527, 438] width 20 height 20
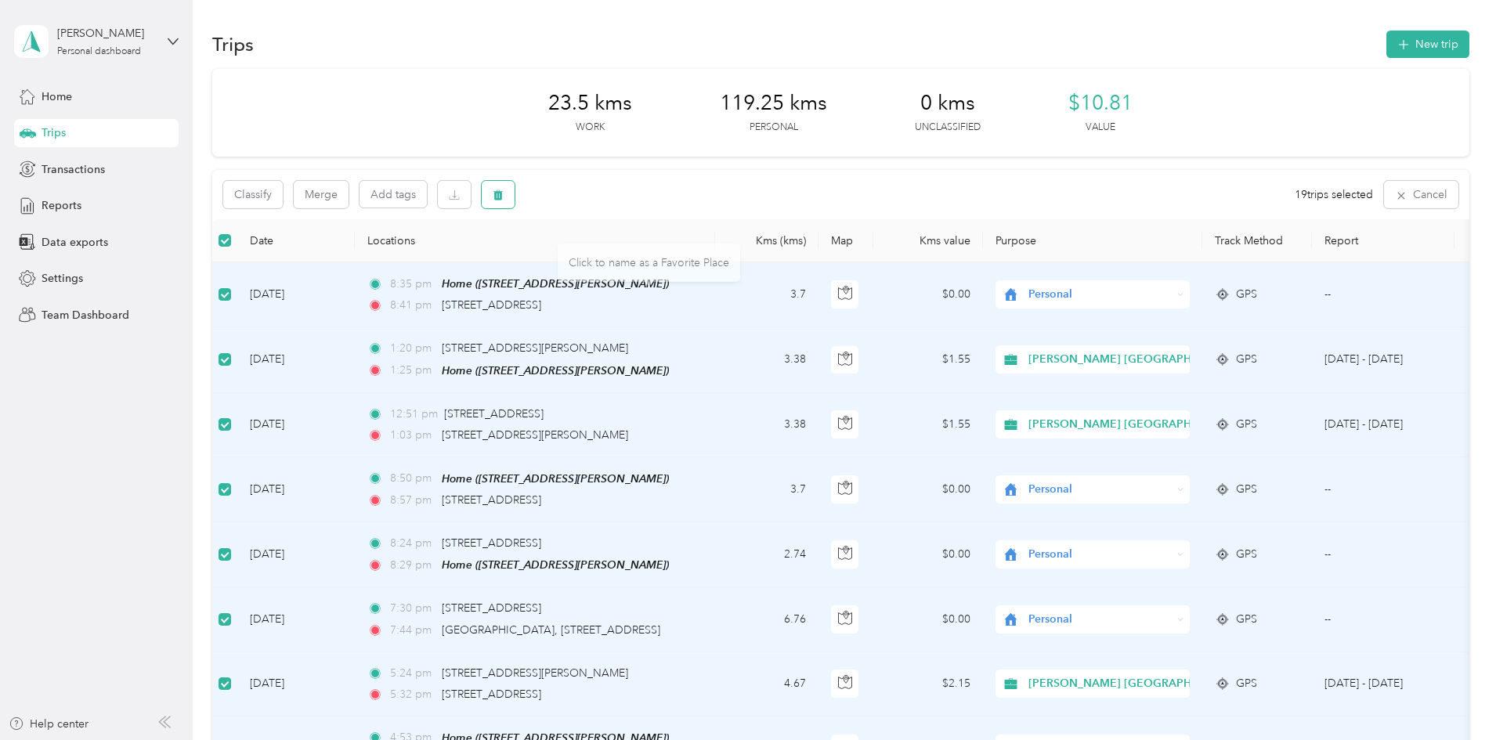
click at [514, 195] on button "button" at bounding box center [498, 194] width 33 height 27
click at [722, 265] on button "Yes" at bounding box center [722, 259] width 31 height 25
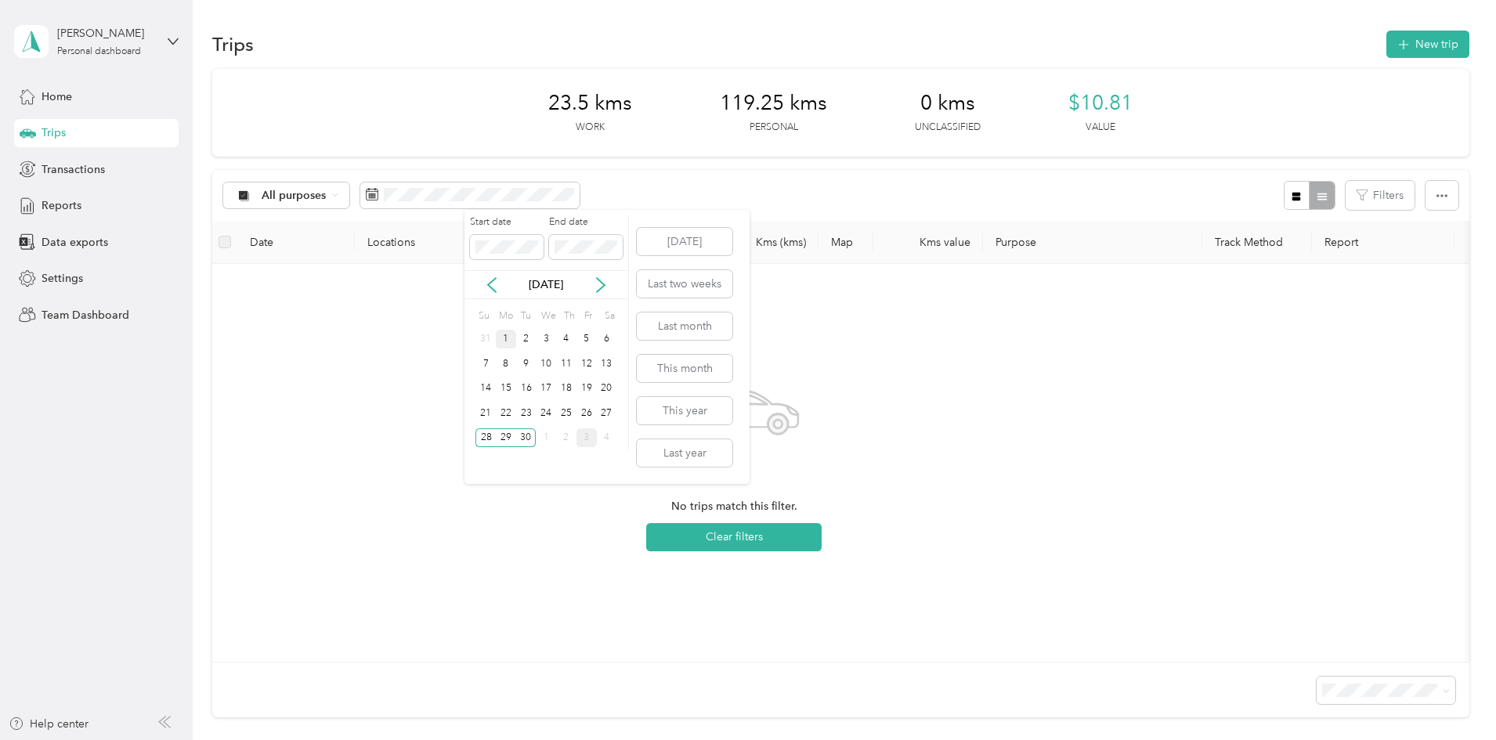
click at [514, 338] on div "1" at bounding box center [506, 340] width 20 height 20
click at [531, 438] on div "30" at bounding box center [526, 438] width 20 height 20
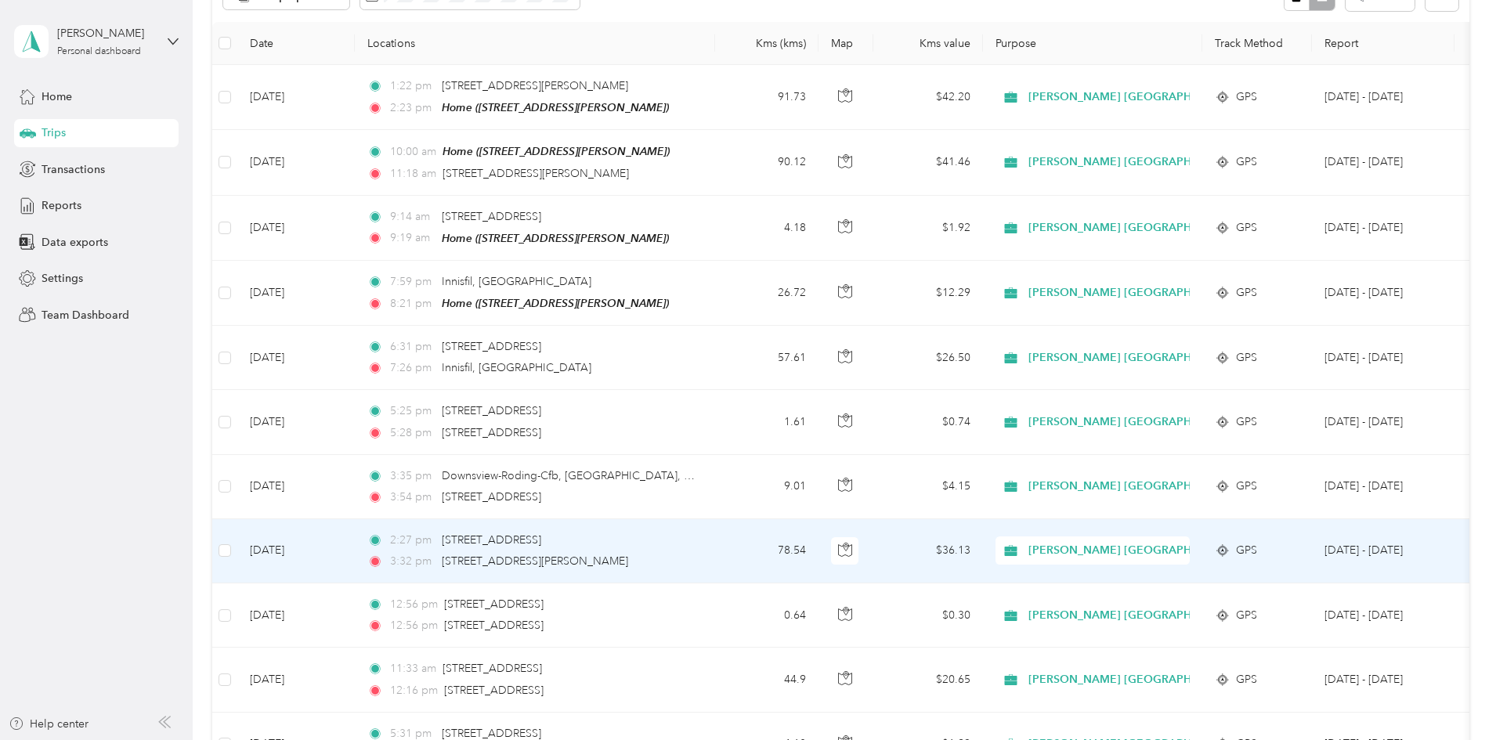
scroll to position [4, 0]
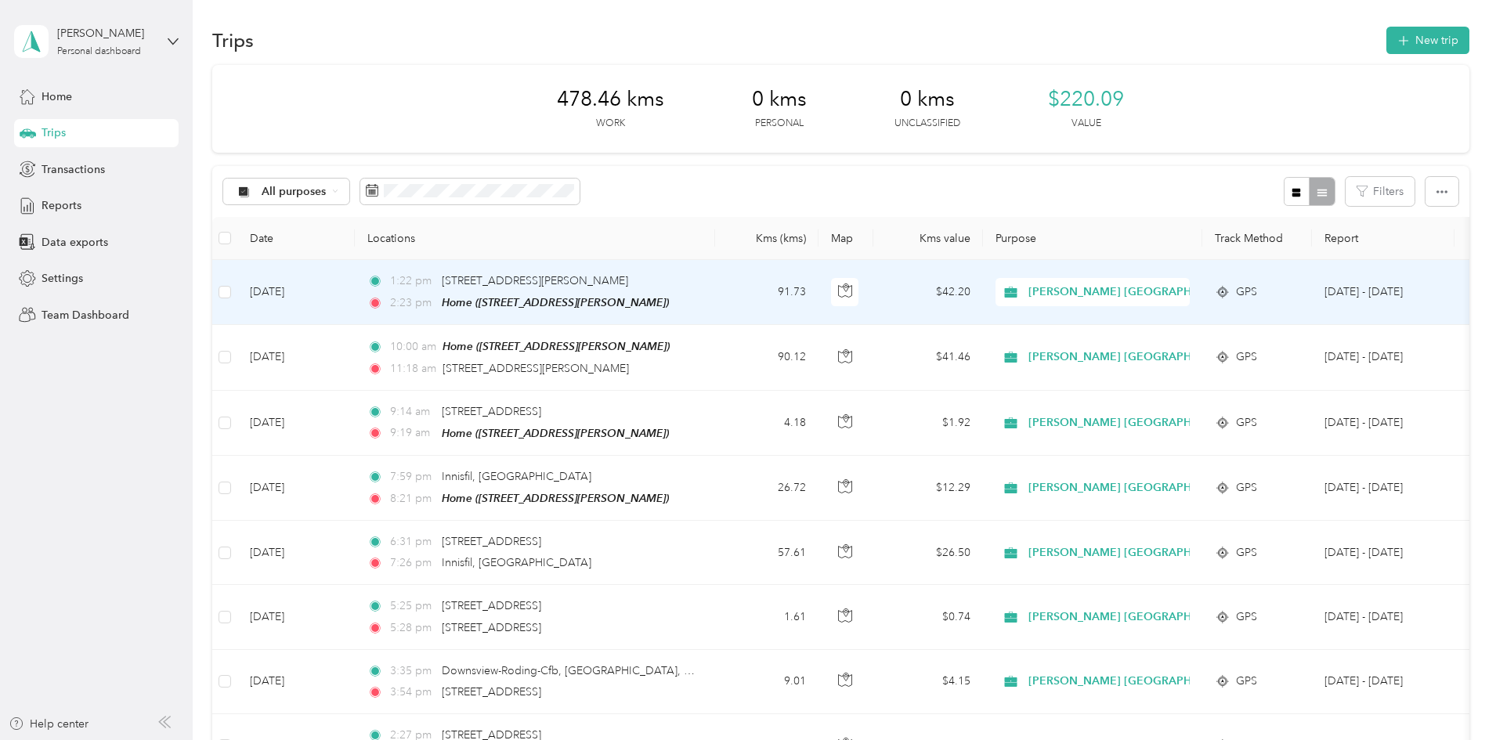
click at [355, 287] on td "[DATE]" at bounding box center [295, 292] width 117 height 65
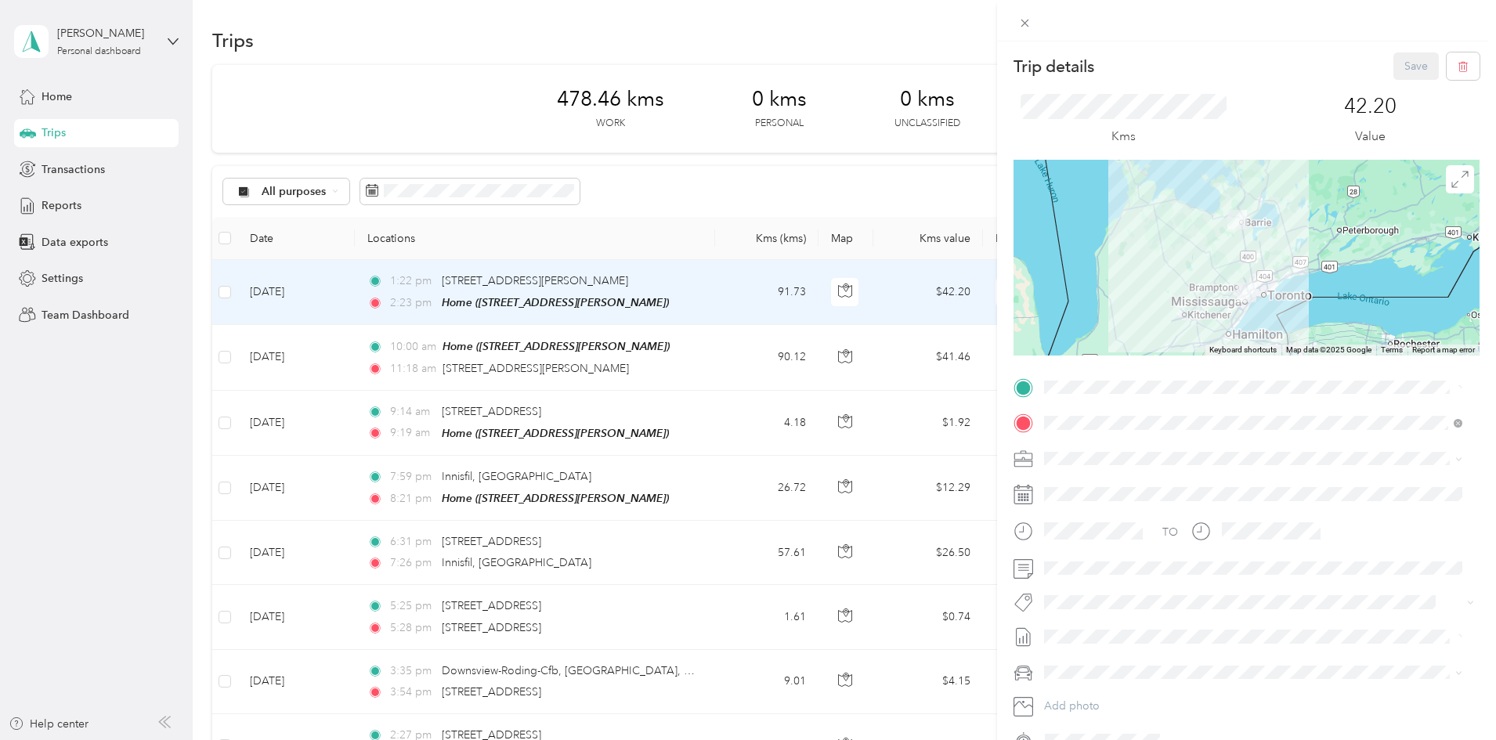
scroll to position [82, 0]
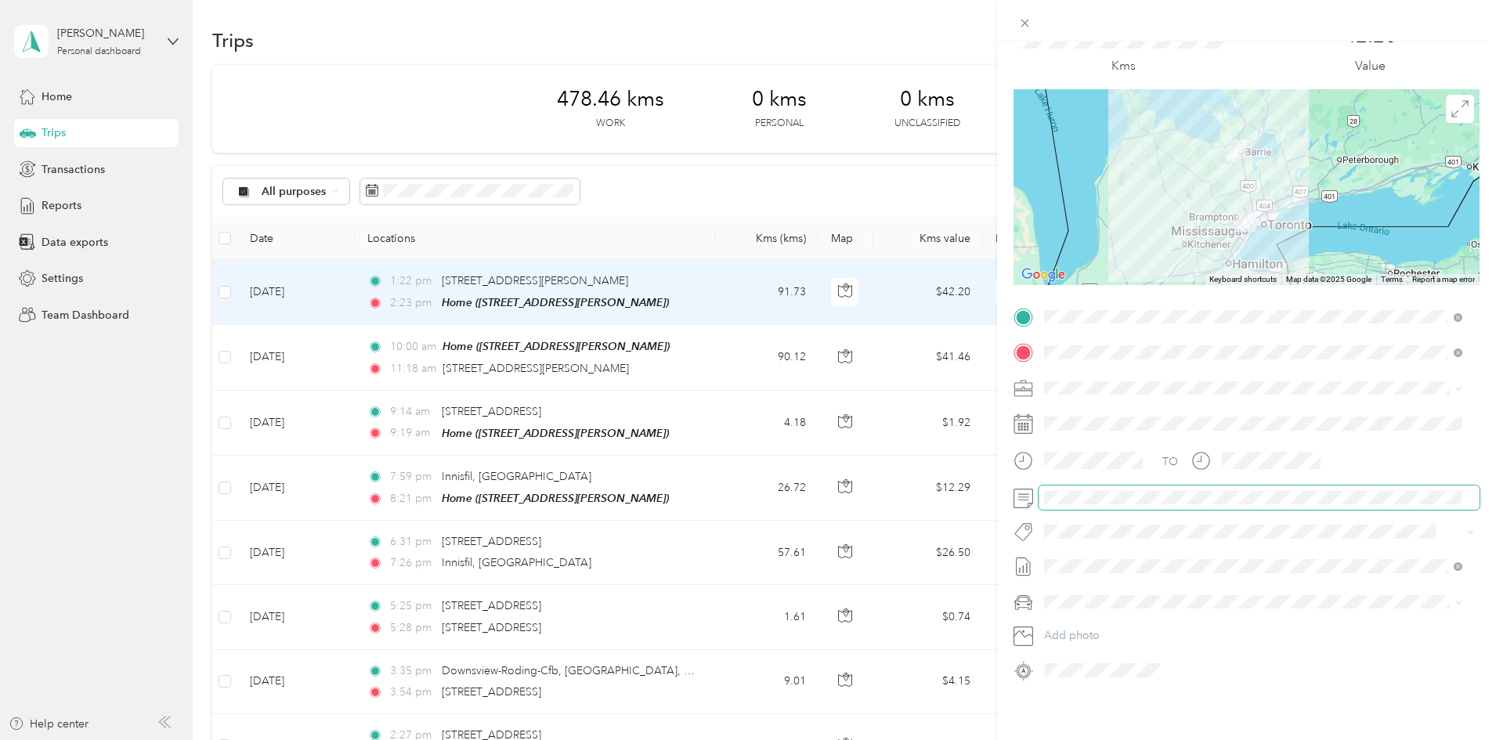
click at [999, 482] on form "Trip details Save This trip cannot be edited because it is either under review,…" at bounding box center [1246, 332] width 499 height 701
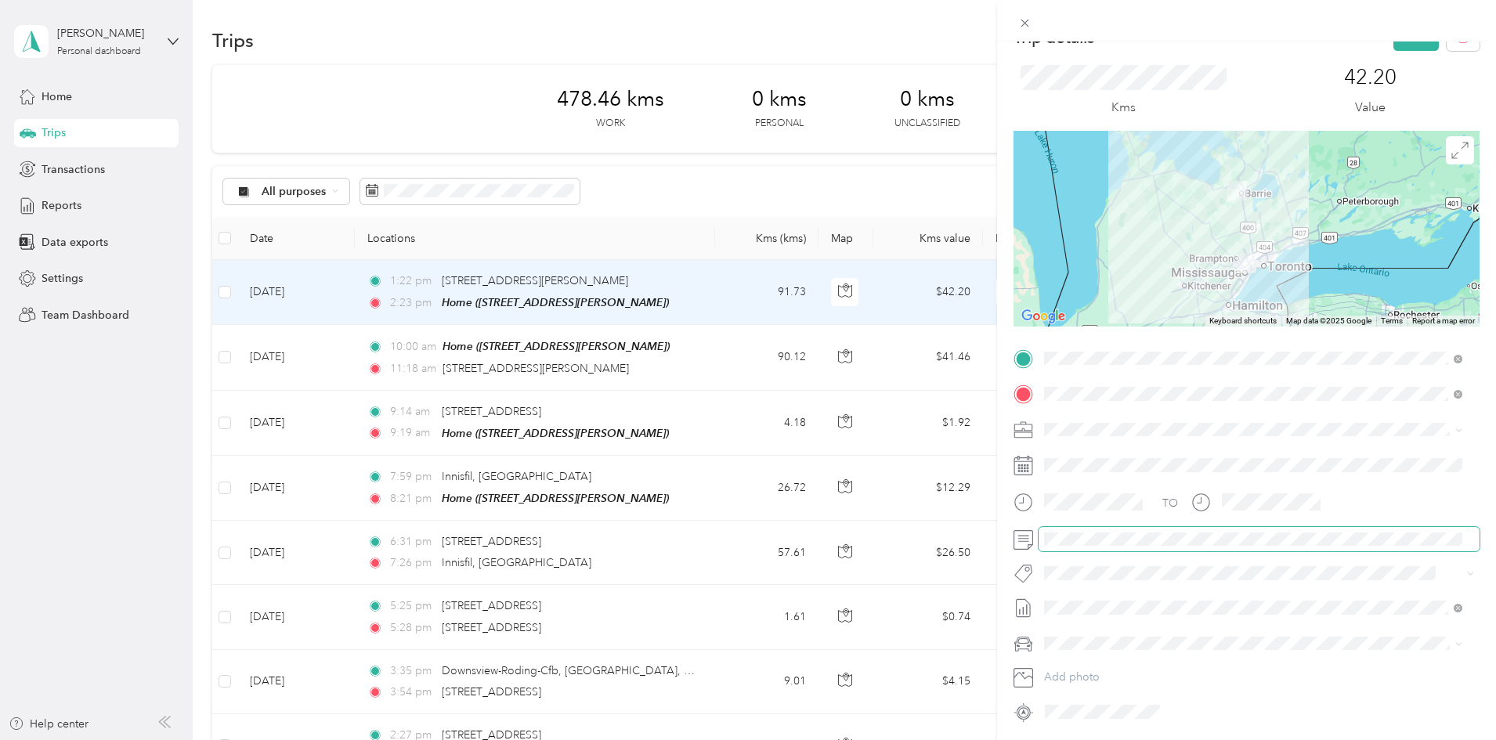
scroll to position [0, 0]
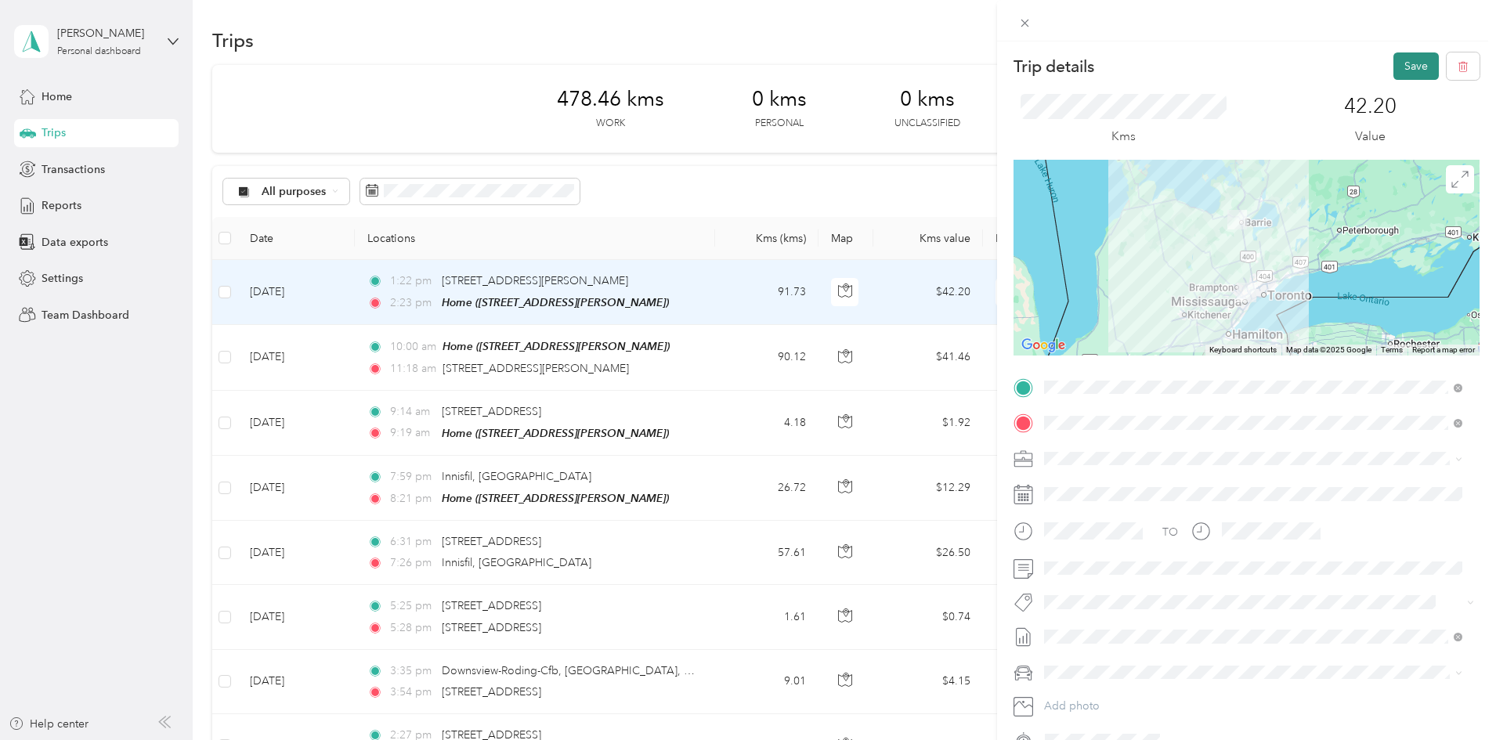
click at [1194, 60] on button "Save" at bounding box center [1415, 65] width 45 height 27
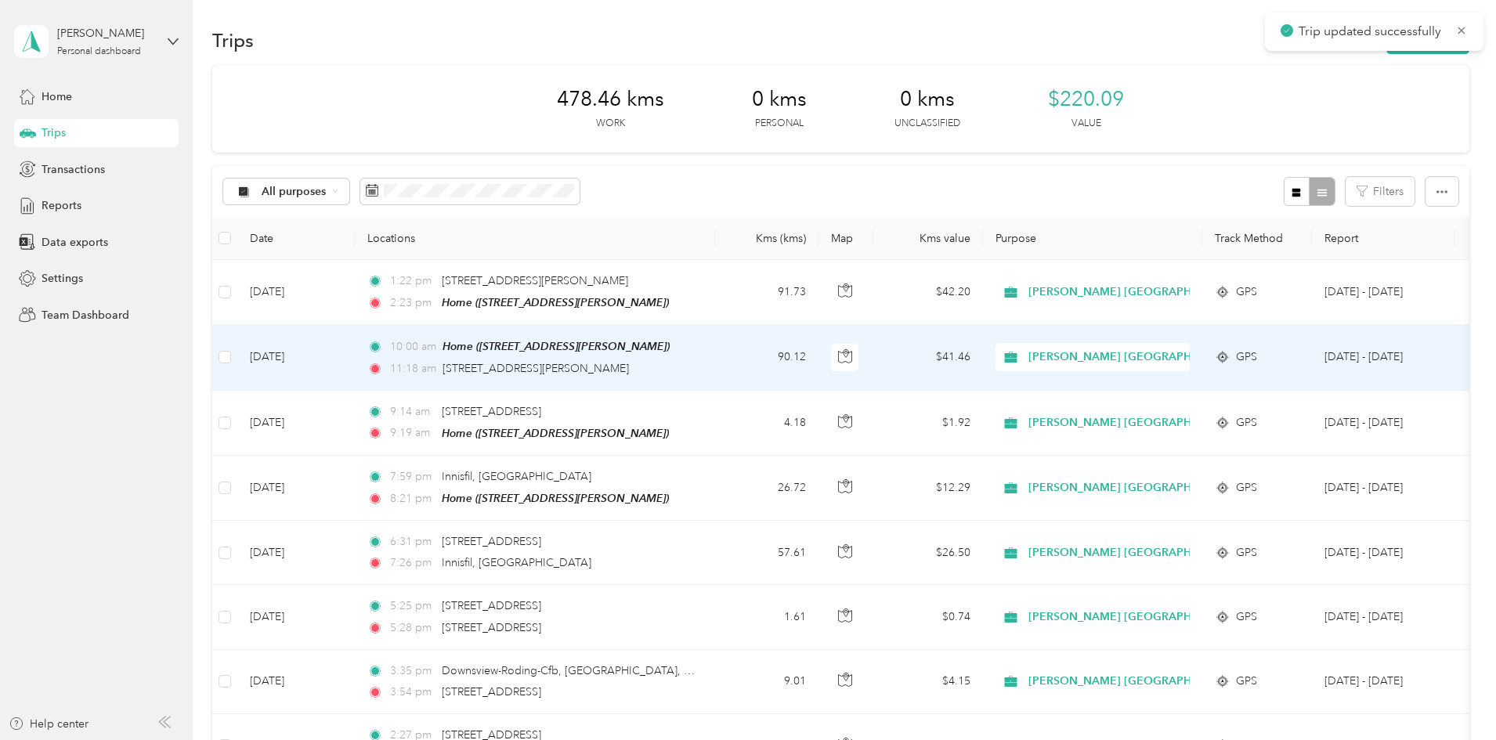
click at [355, 356] on td "[DATE]" at bounding box center [295, 357] width 117 height 65
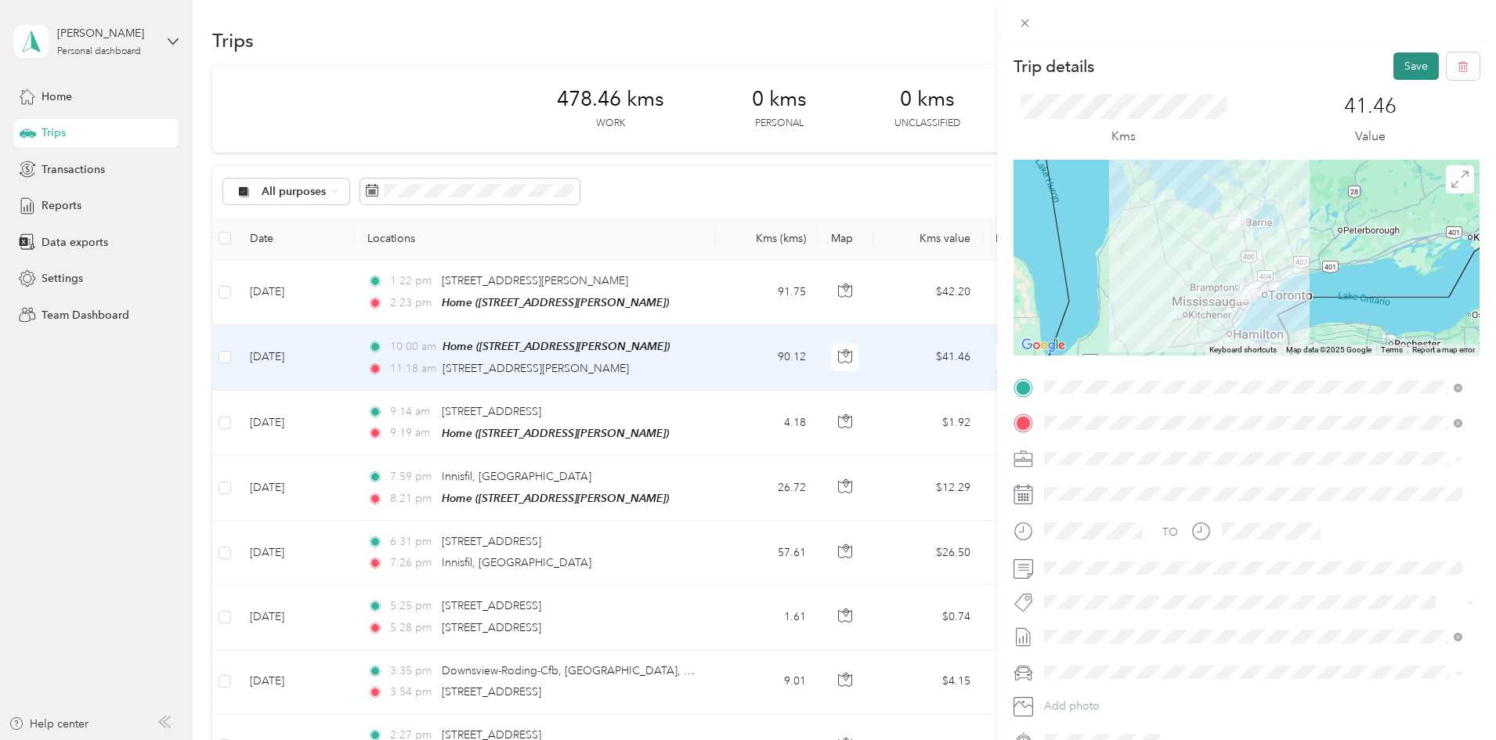
click at [1194, 62] on button "Save" at bounding box center [1415, 65] width 45 height 27
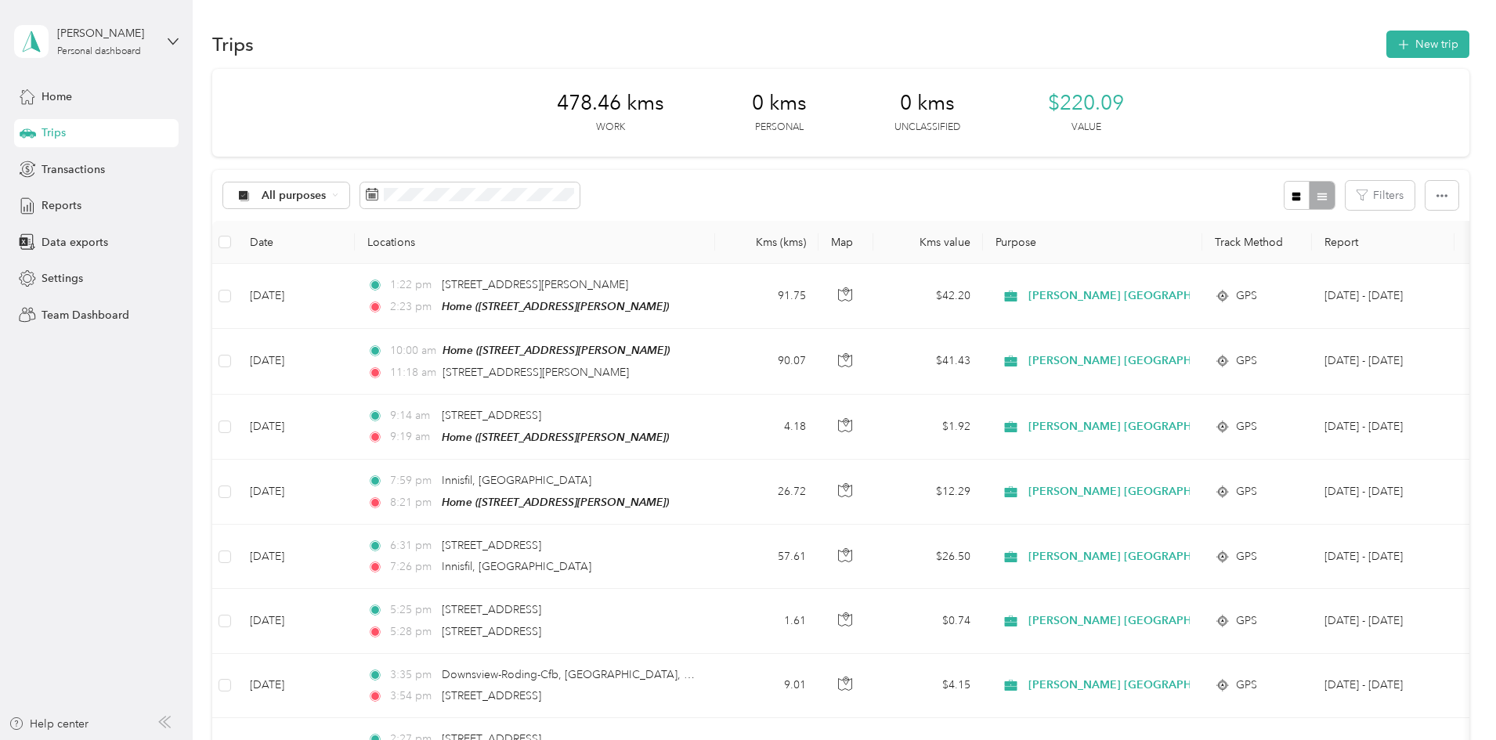
click at [237, 248] on th at bounding box center [224, 242] width 25 height 43
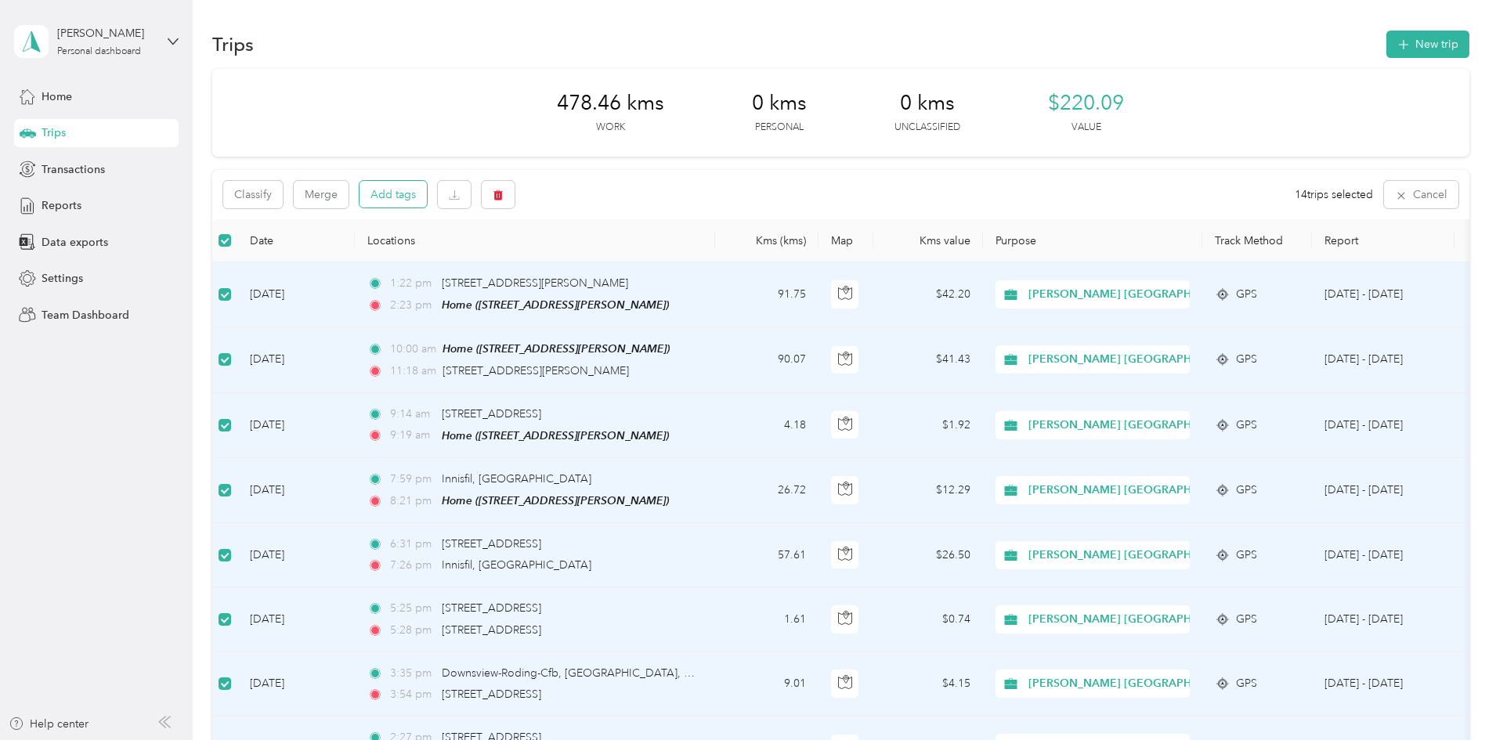
click at [427, 194] on button "Add tags" at bounding box center [392, 194] width 67 height 27
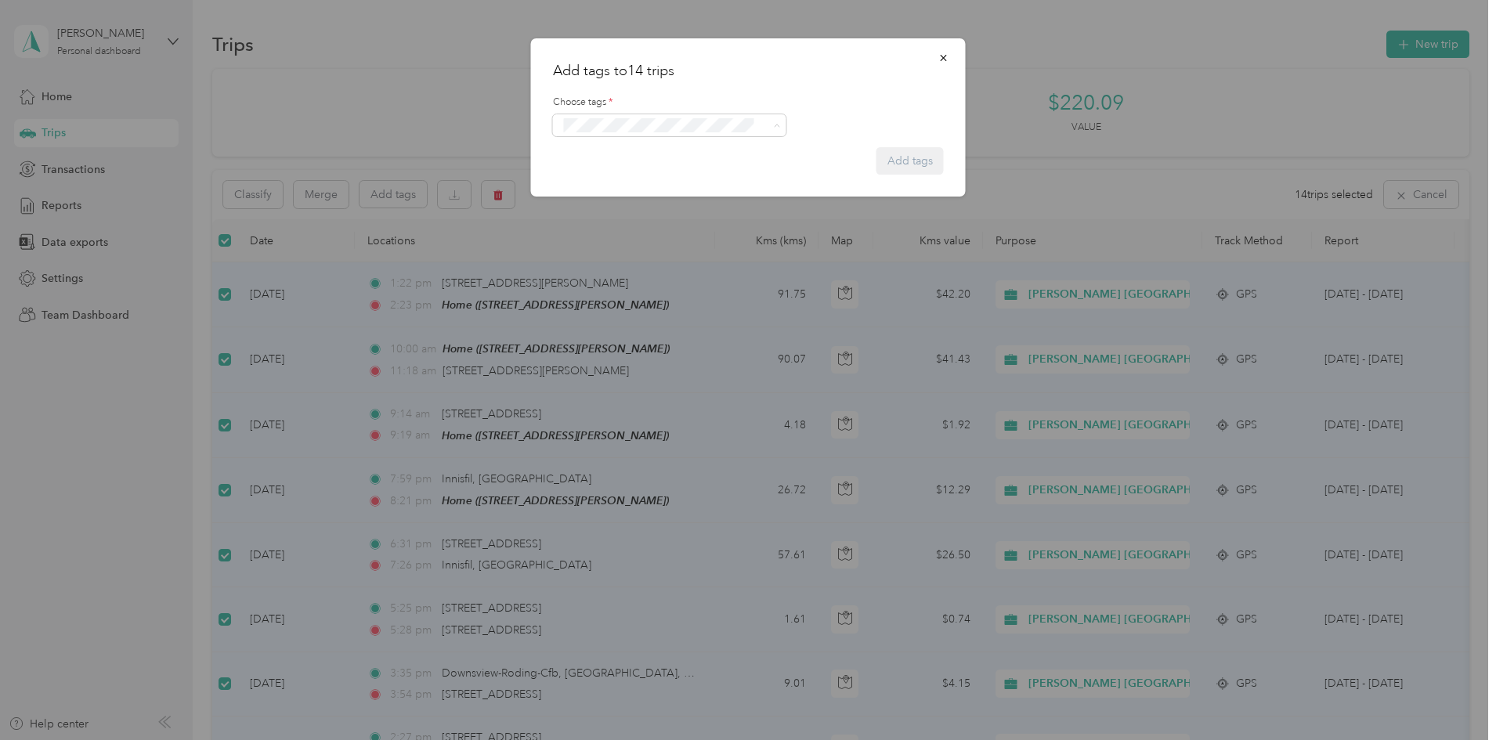
drag, startPoint x: 651, startPoint y: 152, endPoint x: 696, endPoint y: 157, distance: 45.7
click at [652, 152] on span "Syndicated Retail Cost Capture" at bounding box center [643, 153] width 136 height 14
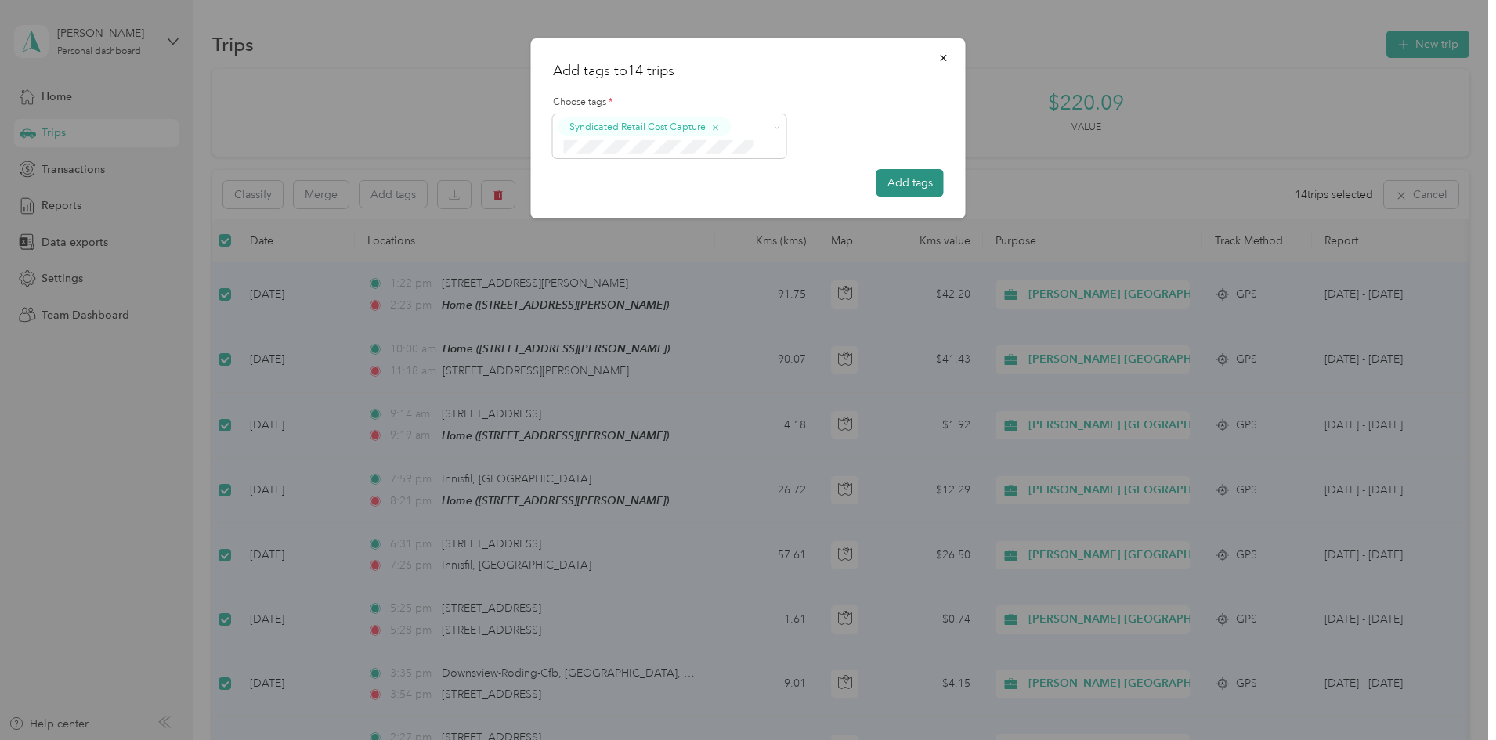
click at [926, 176] on button "Add tags" at bounding box center [909, 182] width 67 height 27
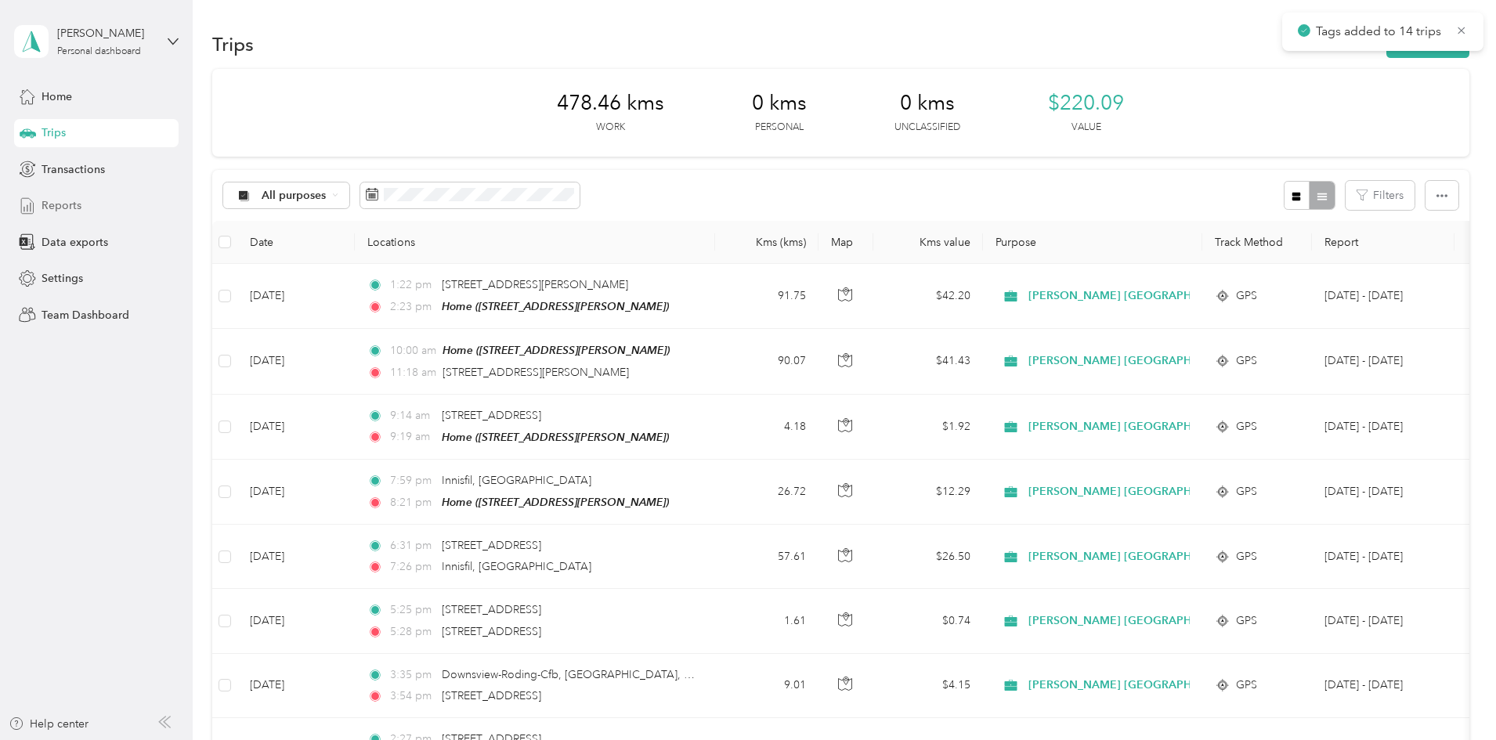
click at [65, 209] on span "Reports" at bounding box center [62, 205] width 40 height 16
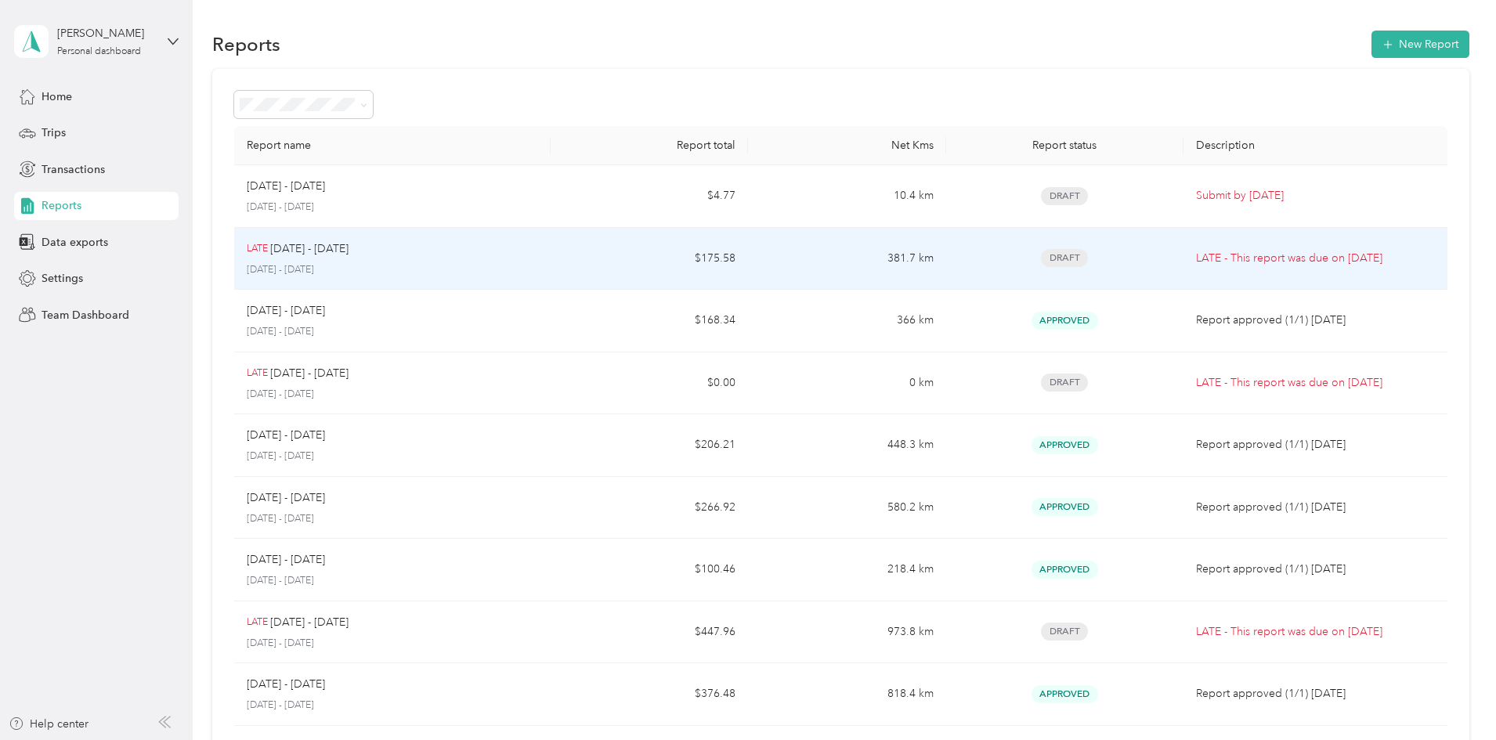
click at [348, 254] on p "[DATE] - [DATE]" at bounding box center [309, 248] width 78 height 17
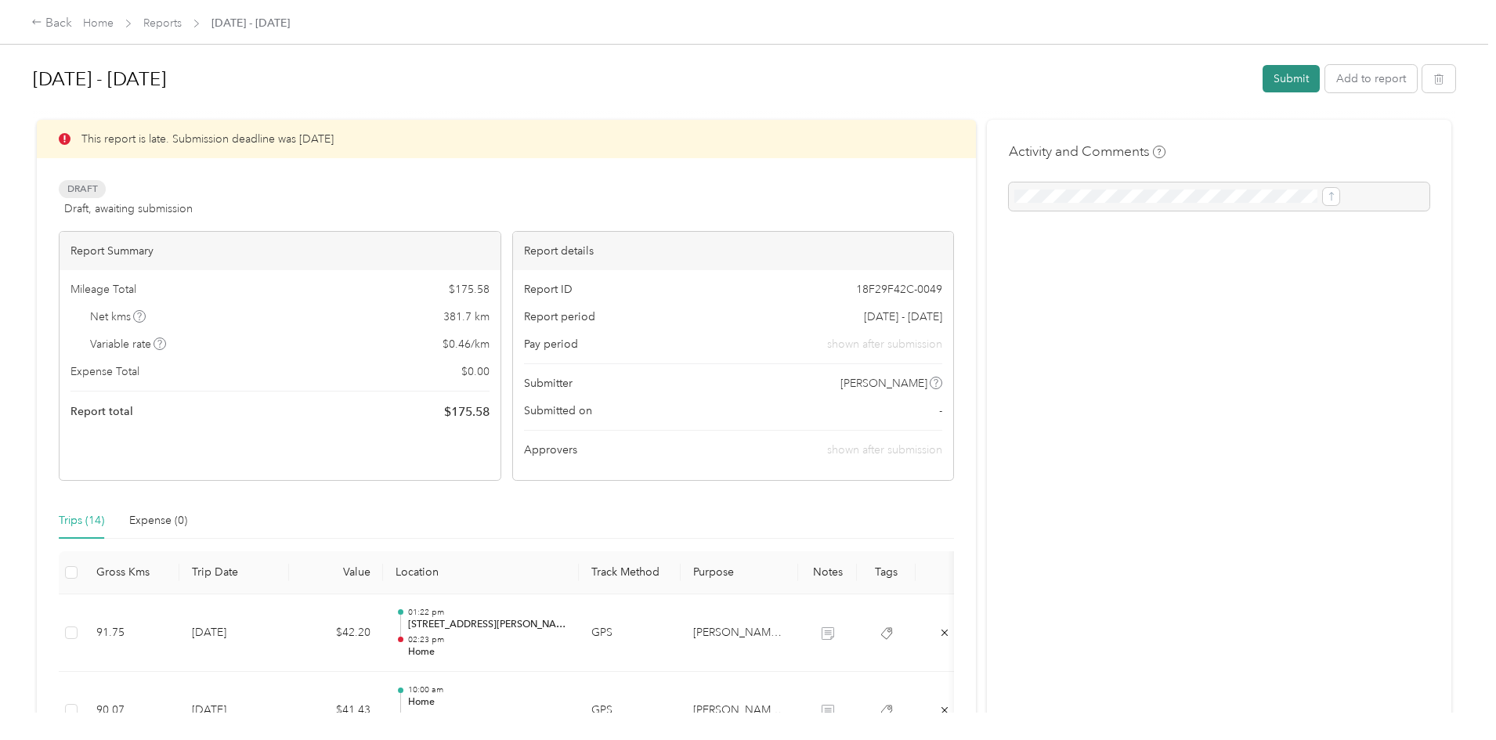
click at [1194, 78] on button "Submit" at bounding box center [1290, 78] width 57 height 27
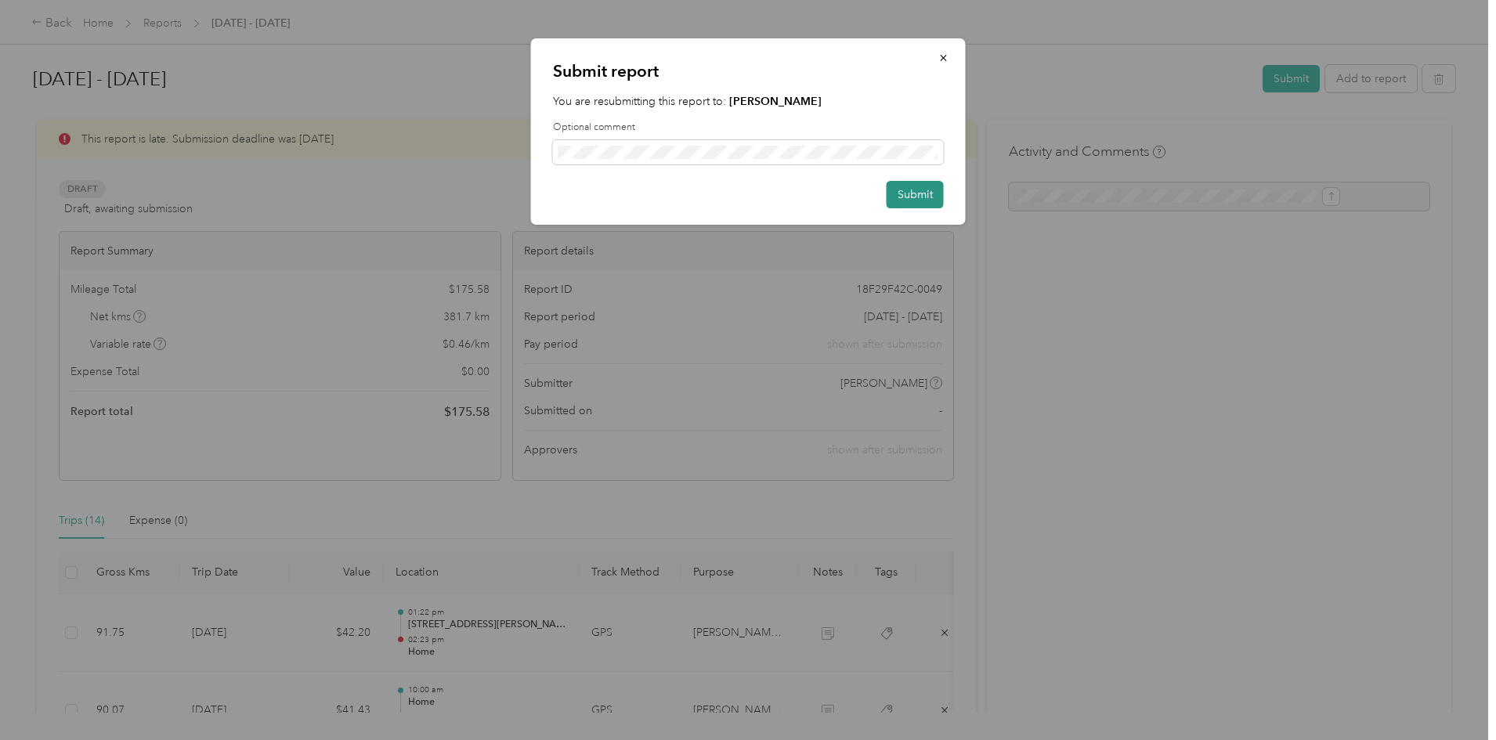
click at [895, 192] on button "Submit" at bounding box center [914, 194] width 57 height 27
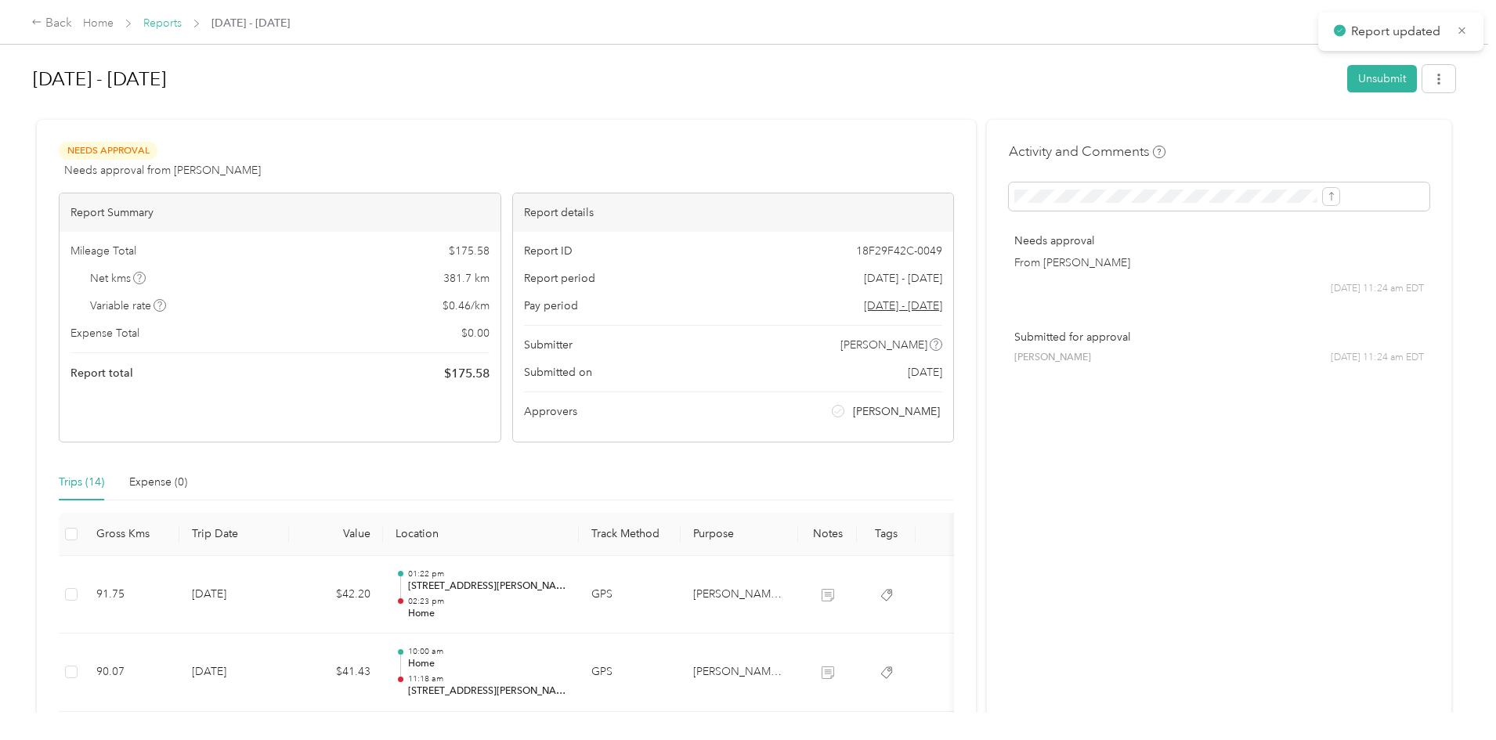
click at [182, 20] on link "Reports" at bounding box center [162, 22] width 38 height 13
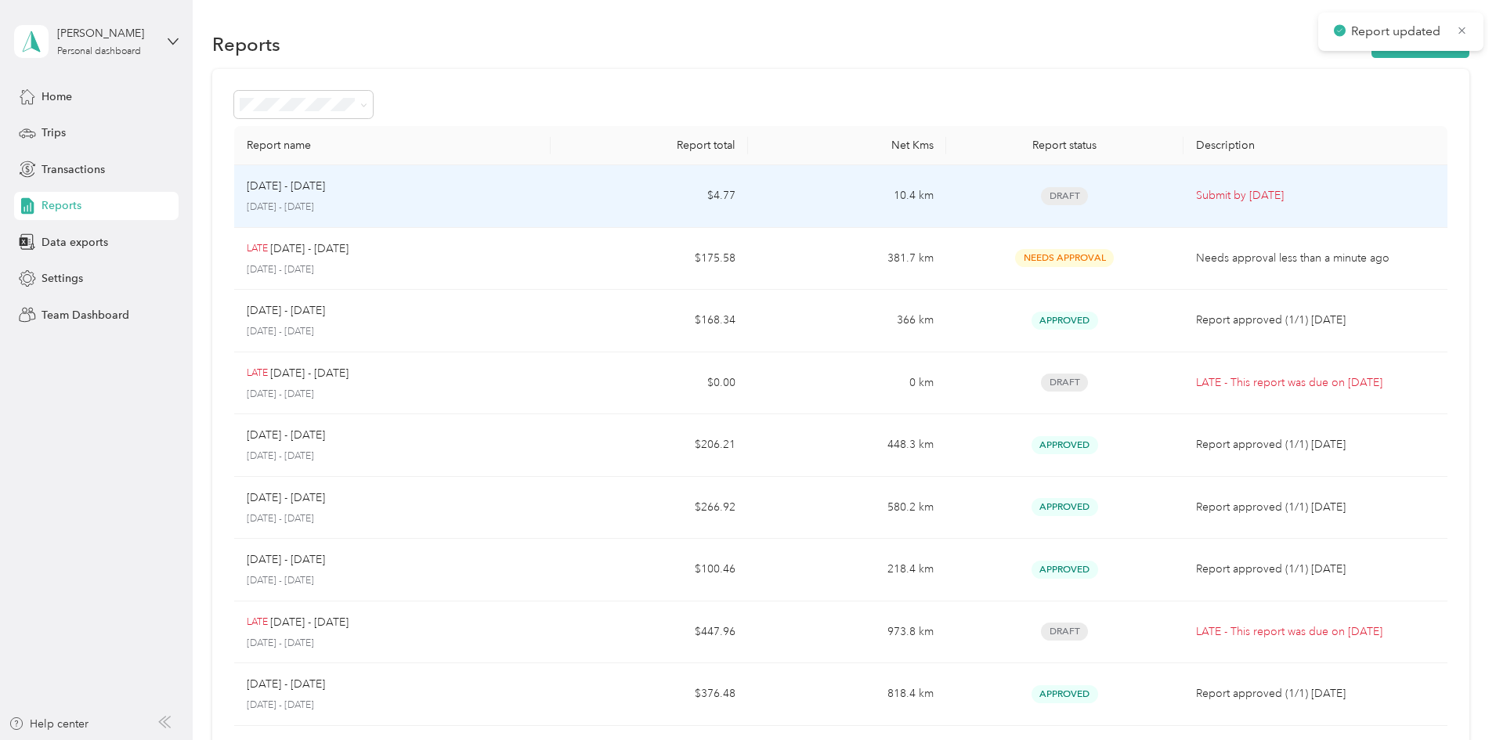
click at [435, 192] on div "[DATE] - [DATE]" at bounding box center [392, 186] width 291 height 17
